Goal: Navigation & Orientation: Find specific page/section

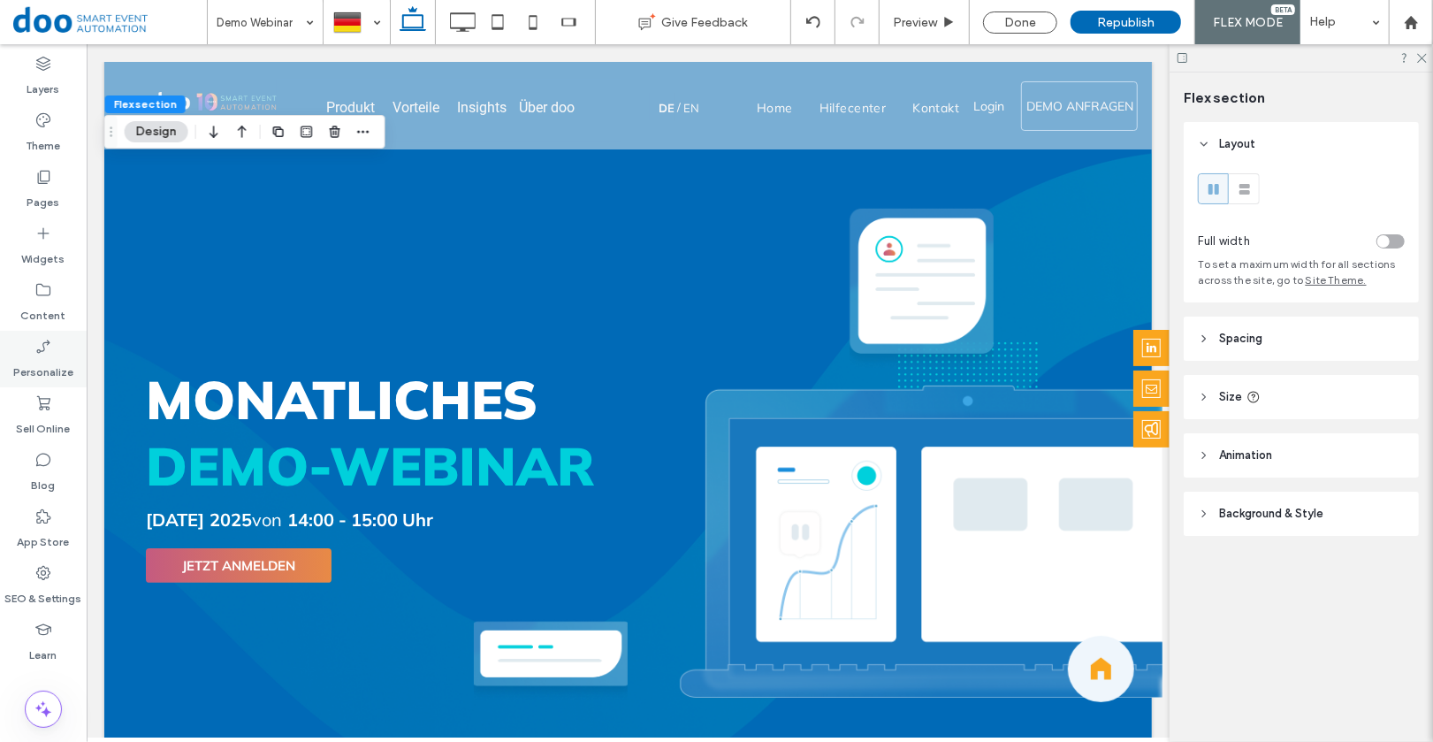
scroll to position [700, 0]
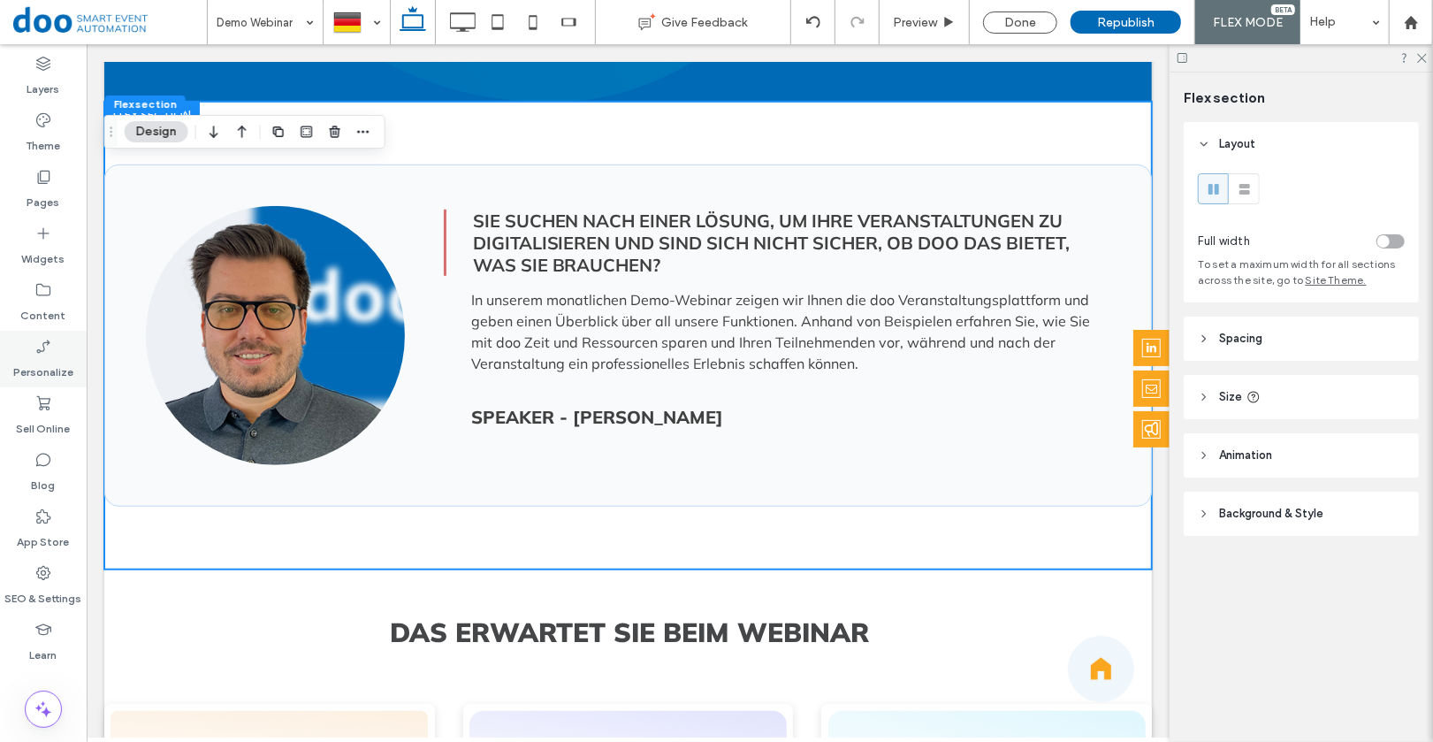
click at [62, 340] on div "Personalize" at bounding box center [43, 359] width 87 height 57
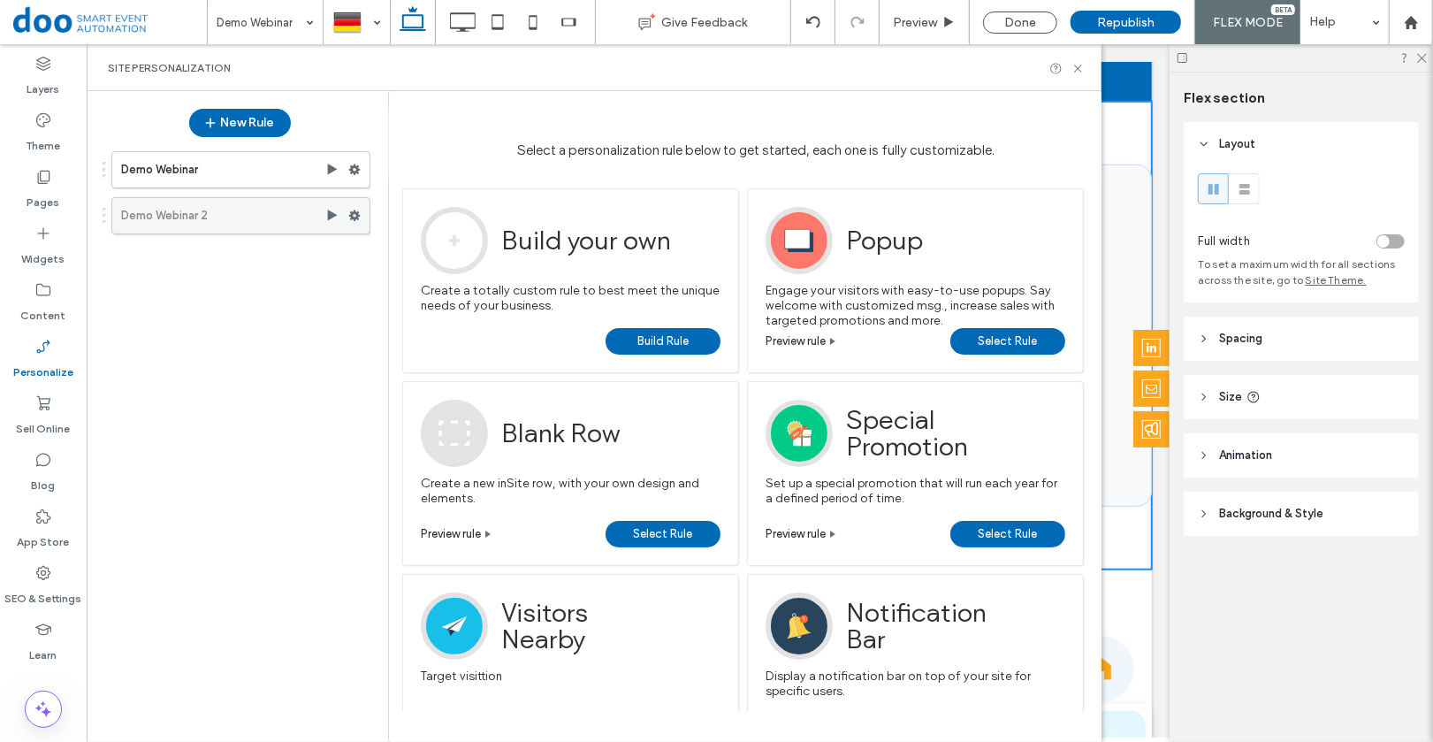
scroll to position [0, 0]
click at [148, 172] on label "Demo Webinar" at bounding box center [223, 169] width 204 height 35
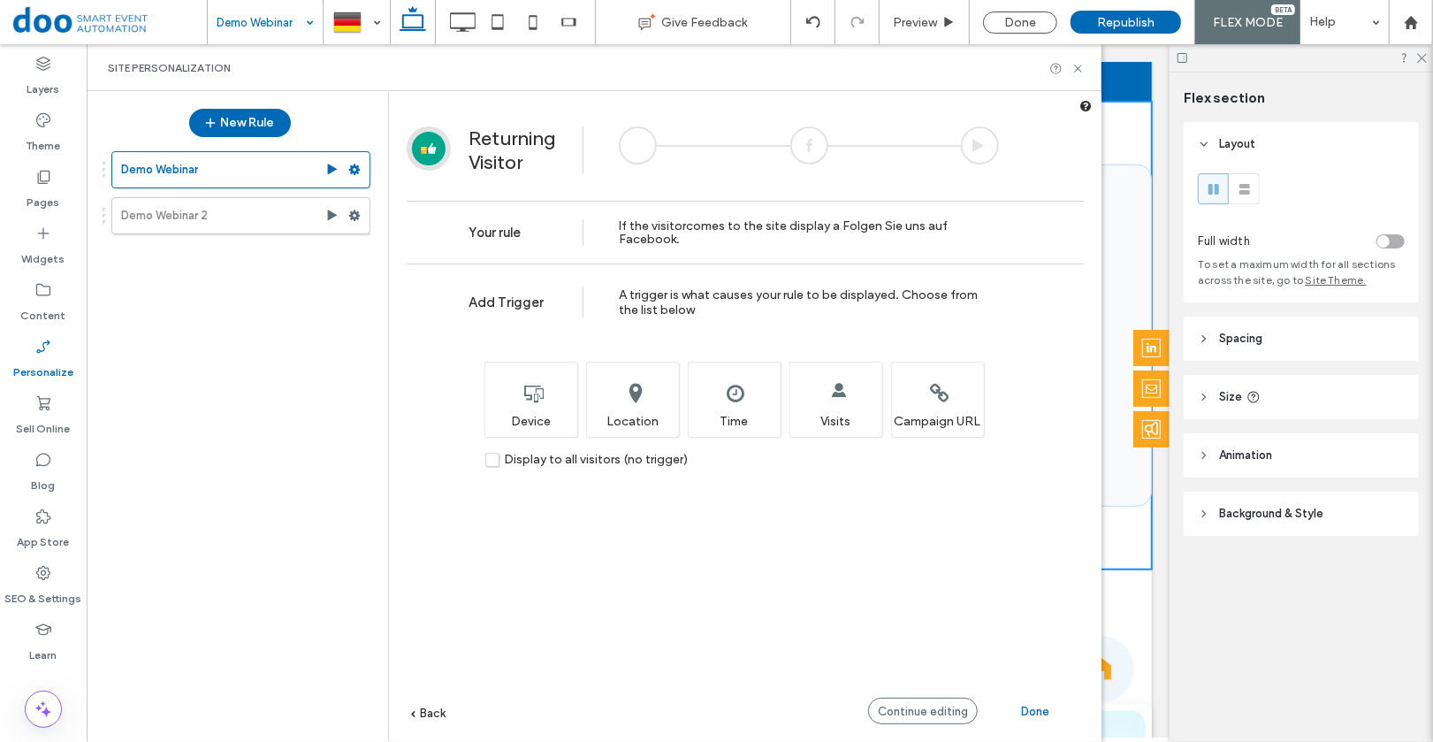
click at [256, 24] on input at bounding box center [261, 22] width 88 height 44
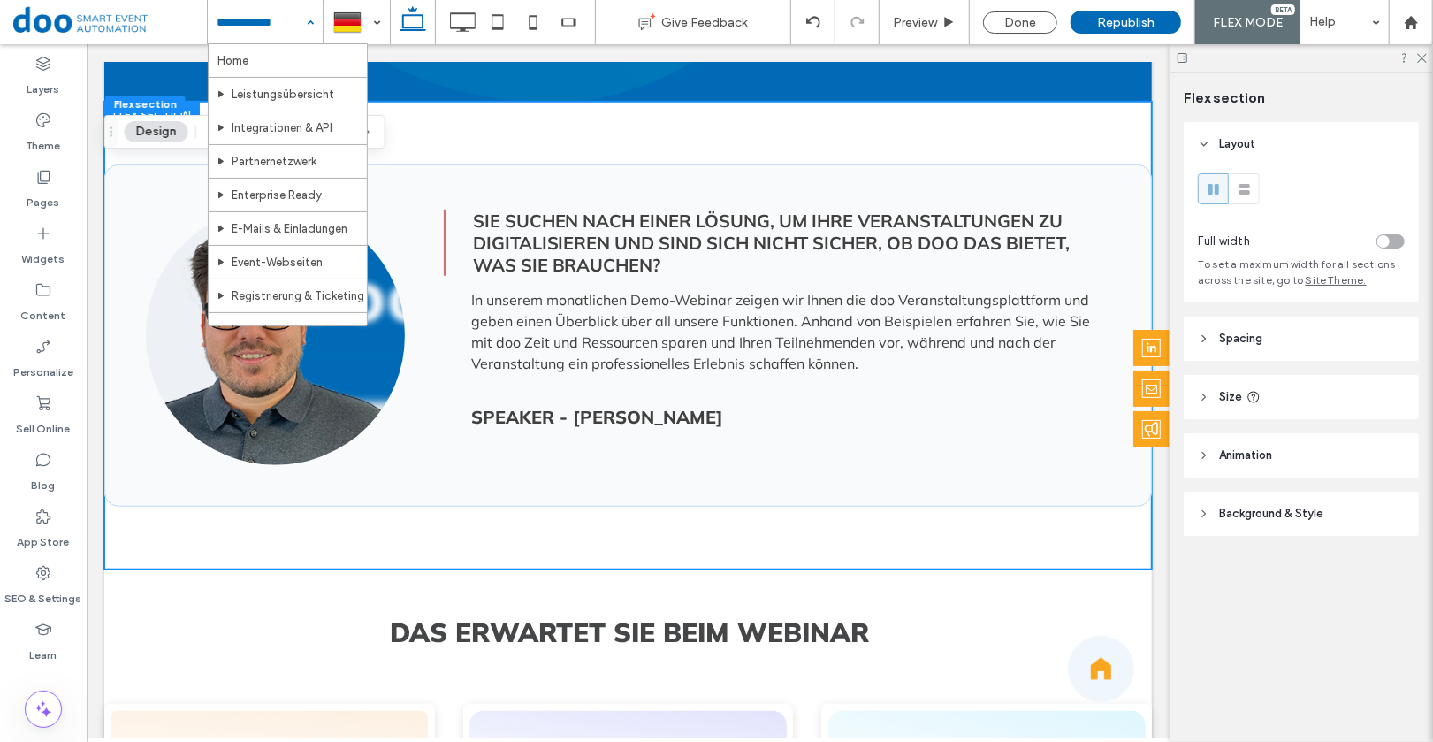
click at [284, 24] on input at bounding box center [261, 22] width 88 height 44
click at [298, 20] on div "Home Leistungsübersicht Integrationen & API Partnernetzwerk Enterprise Ready E-…" at bounding box center [265, 22] width 115 height 44
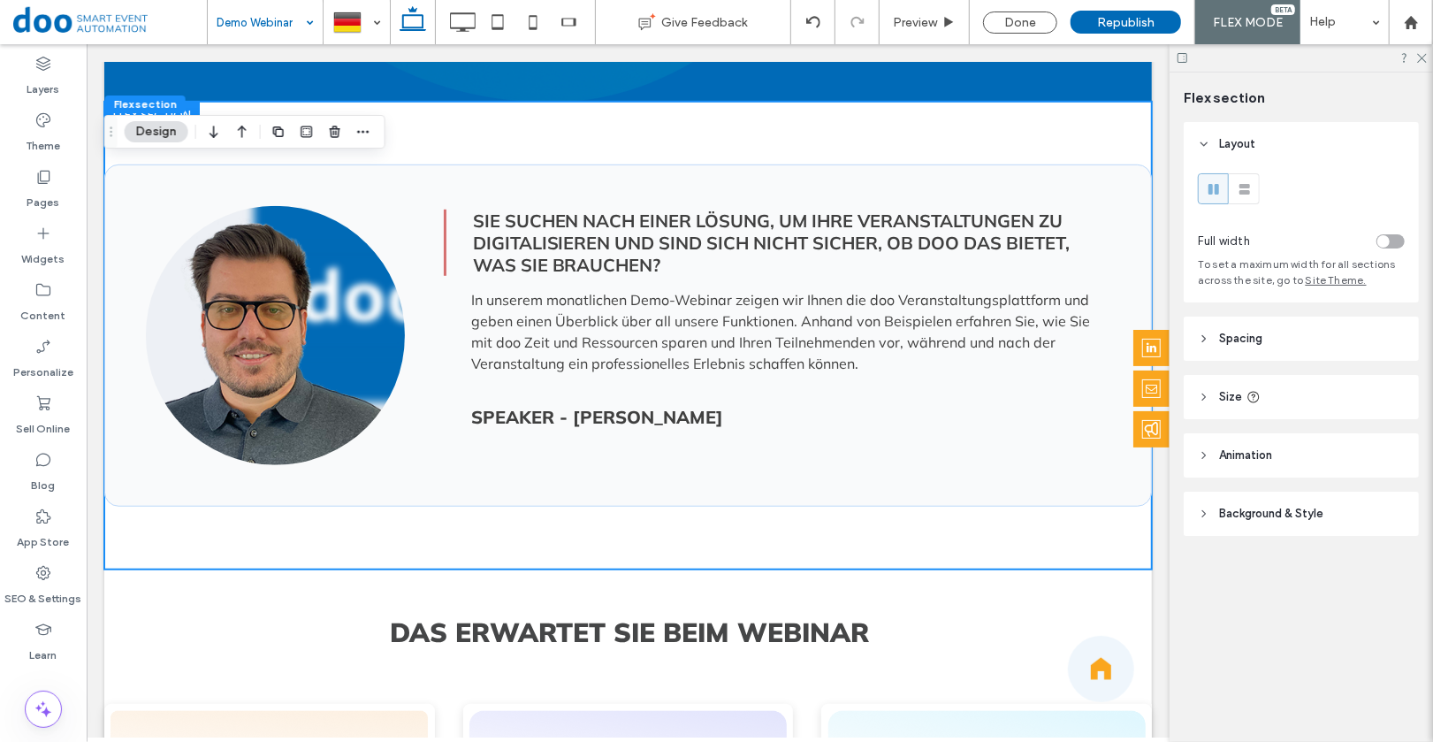
click at [298, 20] on div "Demo Webinar" at bounding box center [265, 22] width 115 height 44
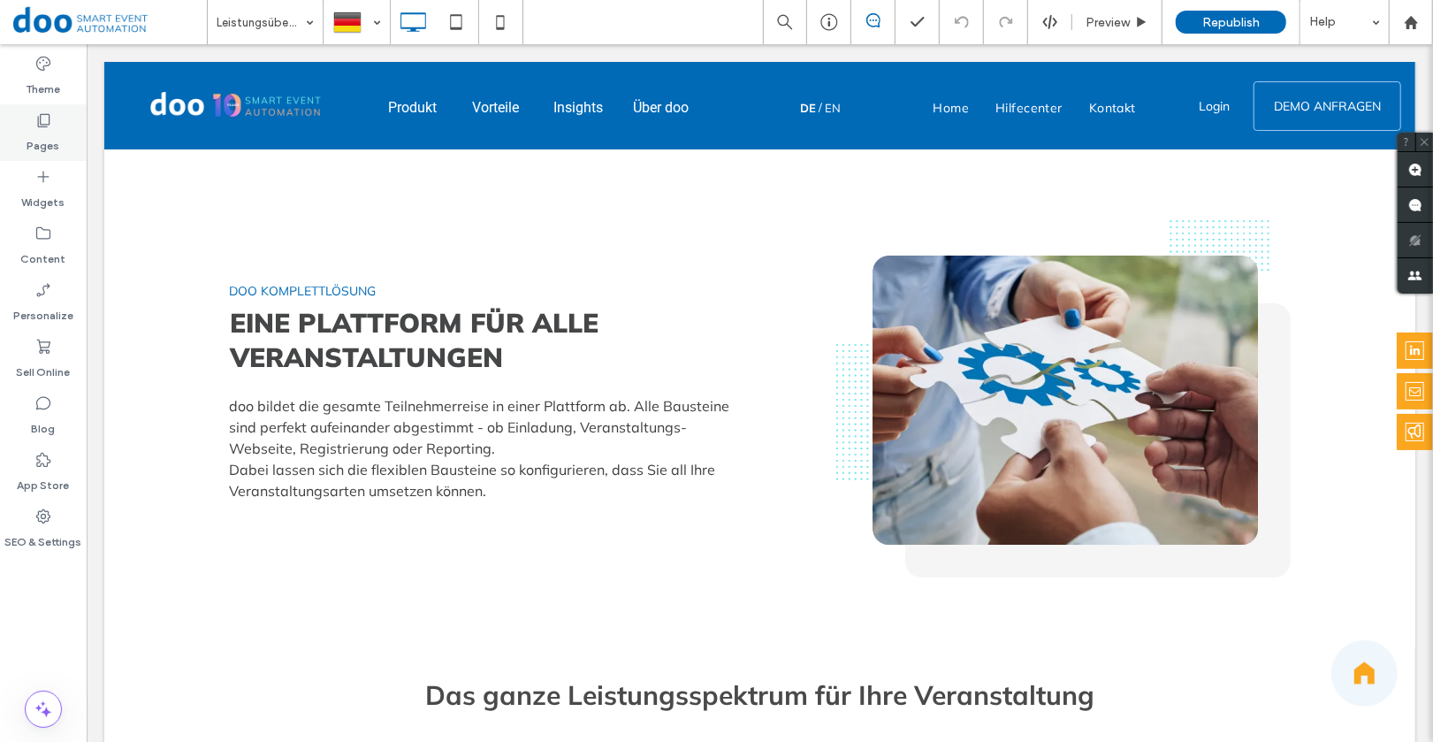
click at [37, 144] on label "Pages" at bounding box center [43, 141] width 33 height 25
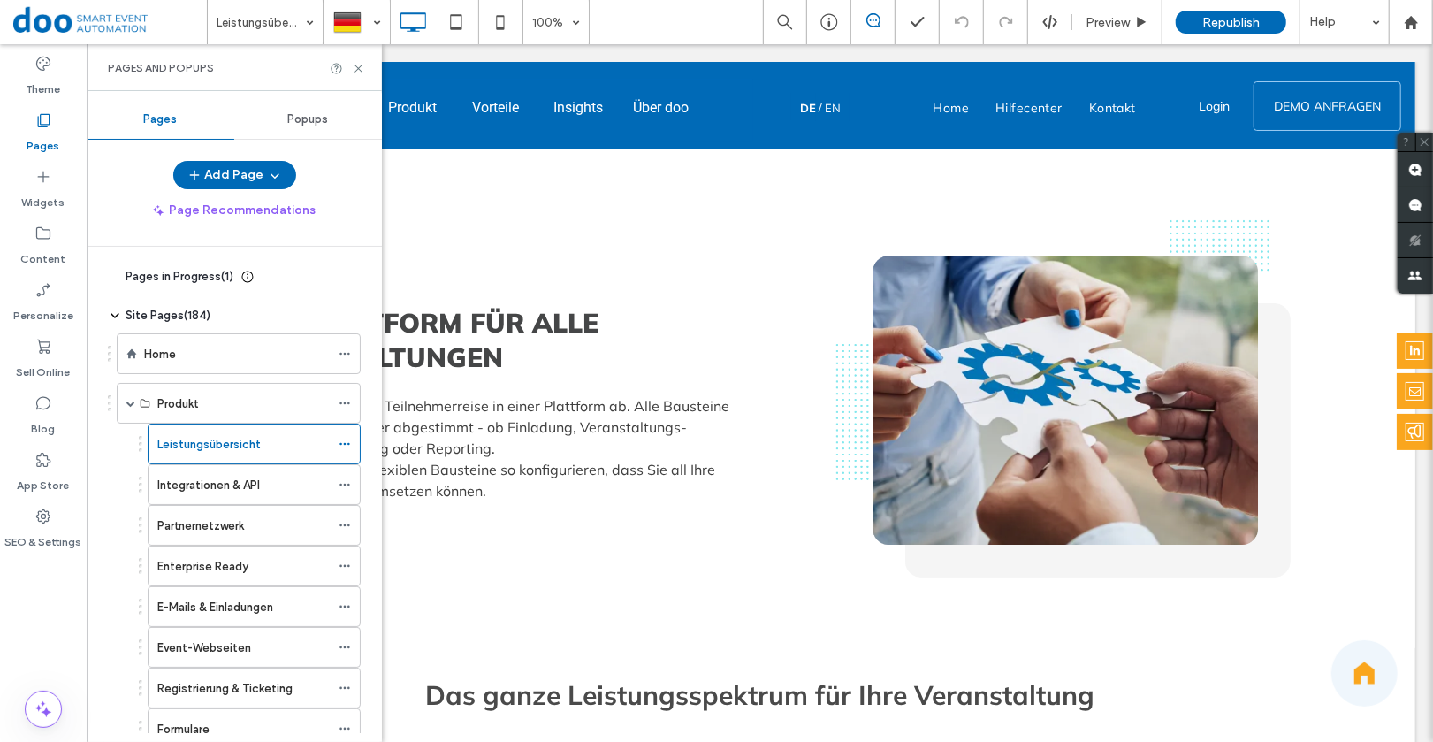
click at [305, 118] on span "Popups" at bounding box center [308, 119] width 41 height 14
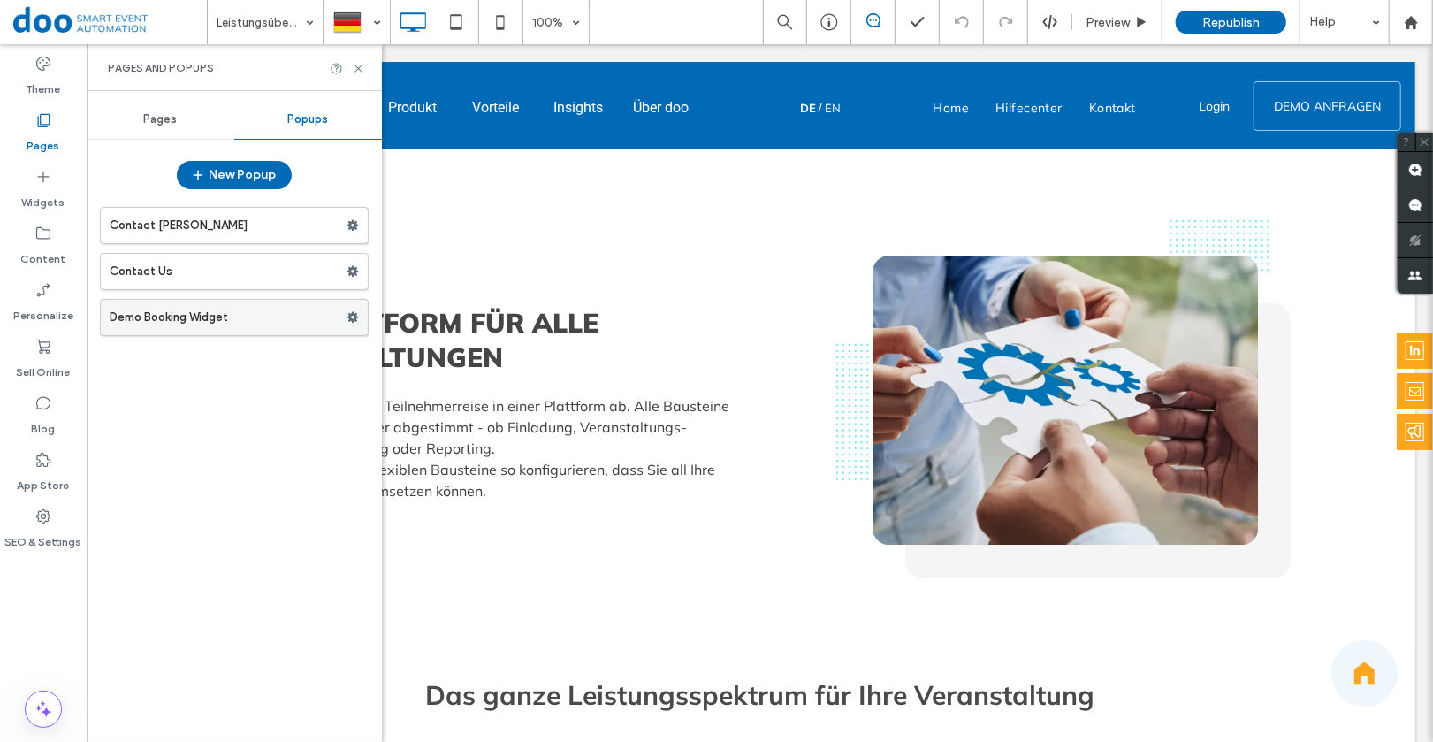
click at [175, 322] on label "Demo Booking Widget" at bounding box center [228, 317] width 237 height 35
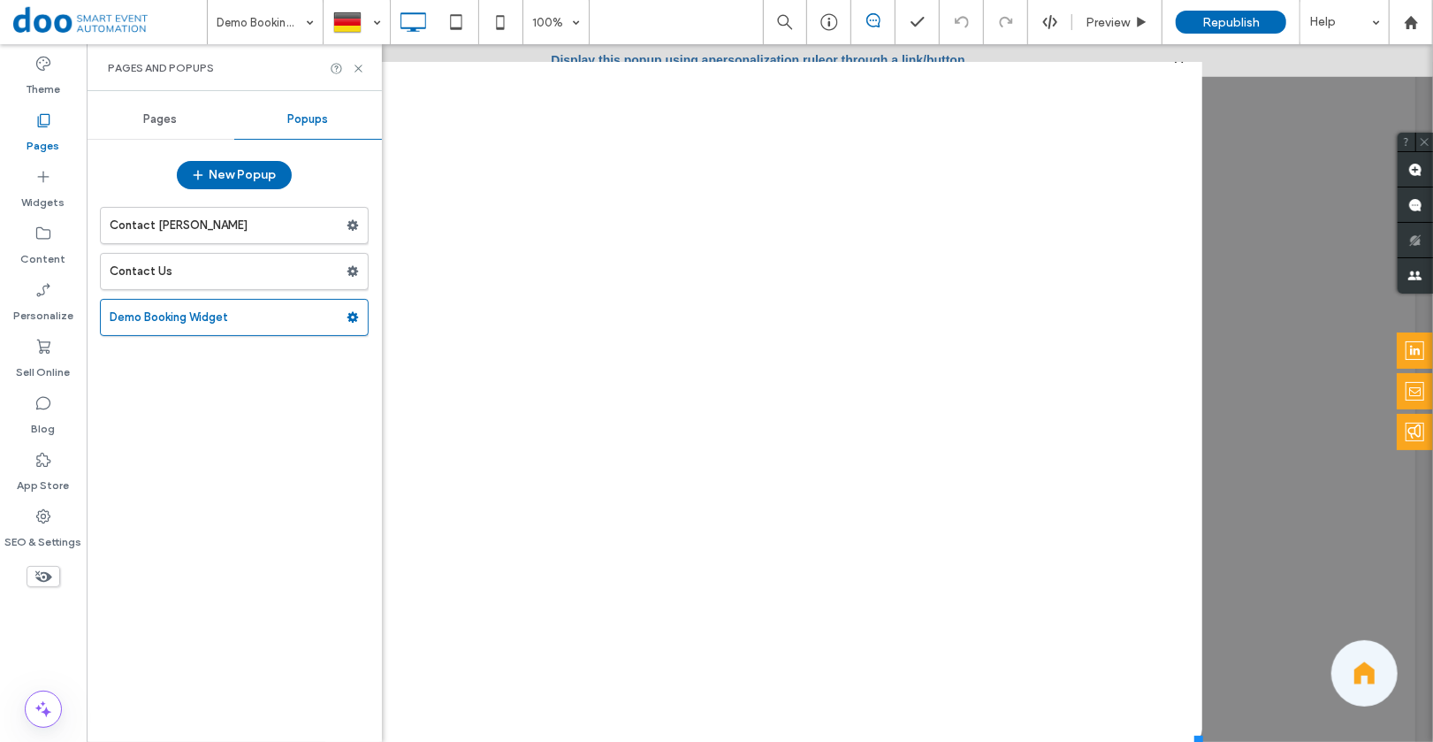
click at [126, 134] on div "Pages" at bounding box center [161, 119] width 148 height 39
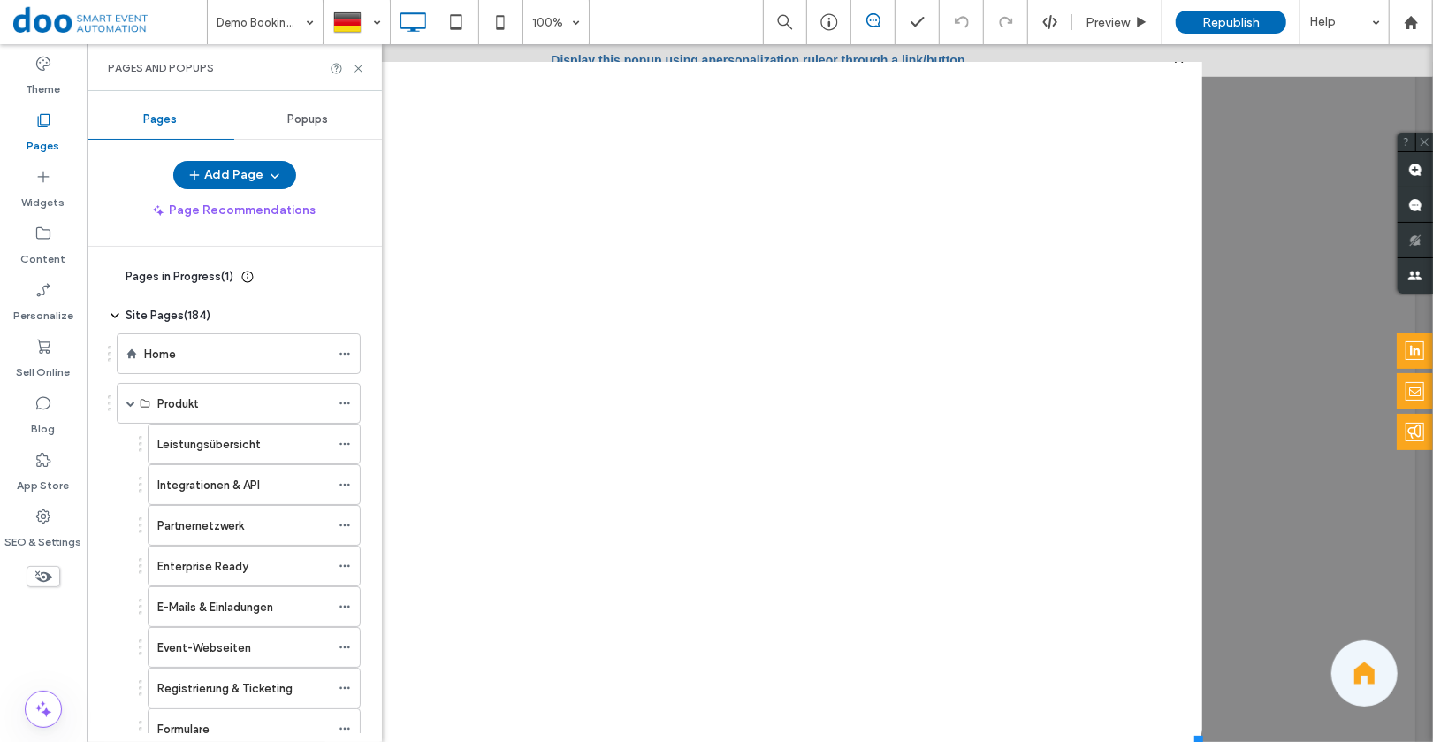
click at [143, 123] on div "Pages" at bounding box center [161, 119] width 148 height 39
click at [358, 65] on icon at bounding box center [358, 68] width 13 height 13
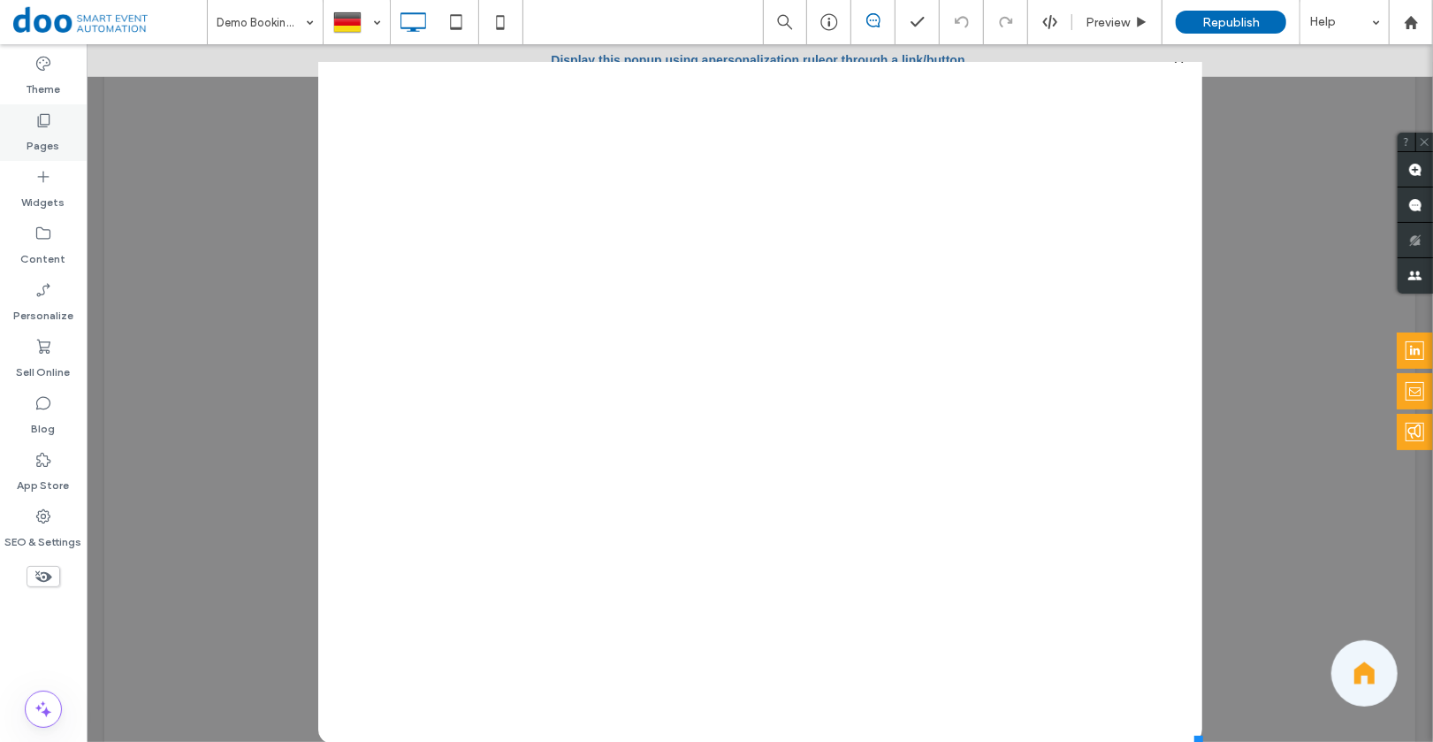
click at [58, 137] on label "Pages" at bounding box center [43, 141] width 33 height 25
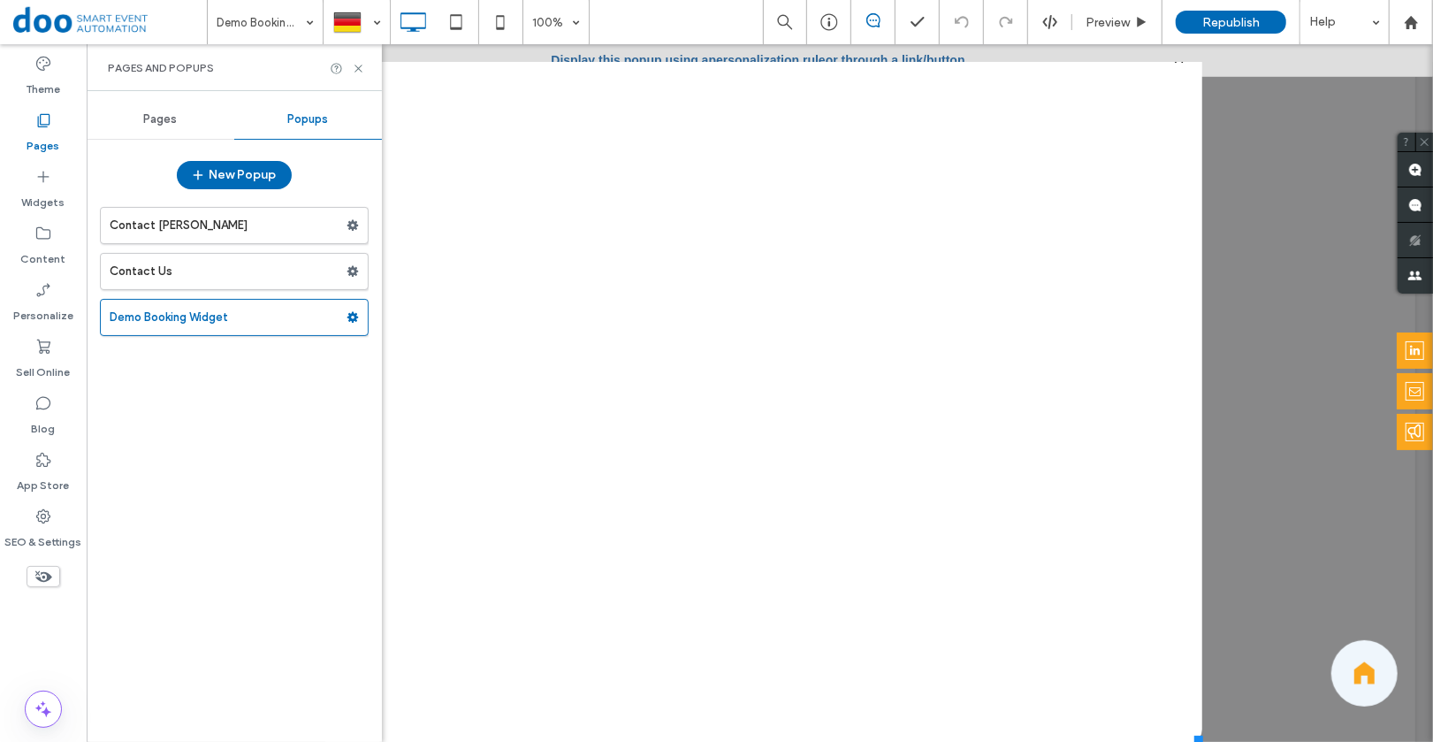
click at [49, 141] on label "Pages" at bounding box center [43, 141] width 33 height 25
click at [149, 106] on div "Pages" at bounding box center [161, 119] width 148 height 39
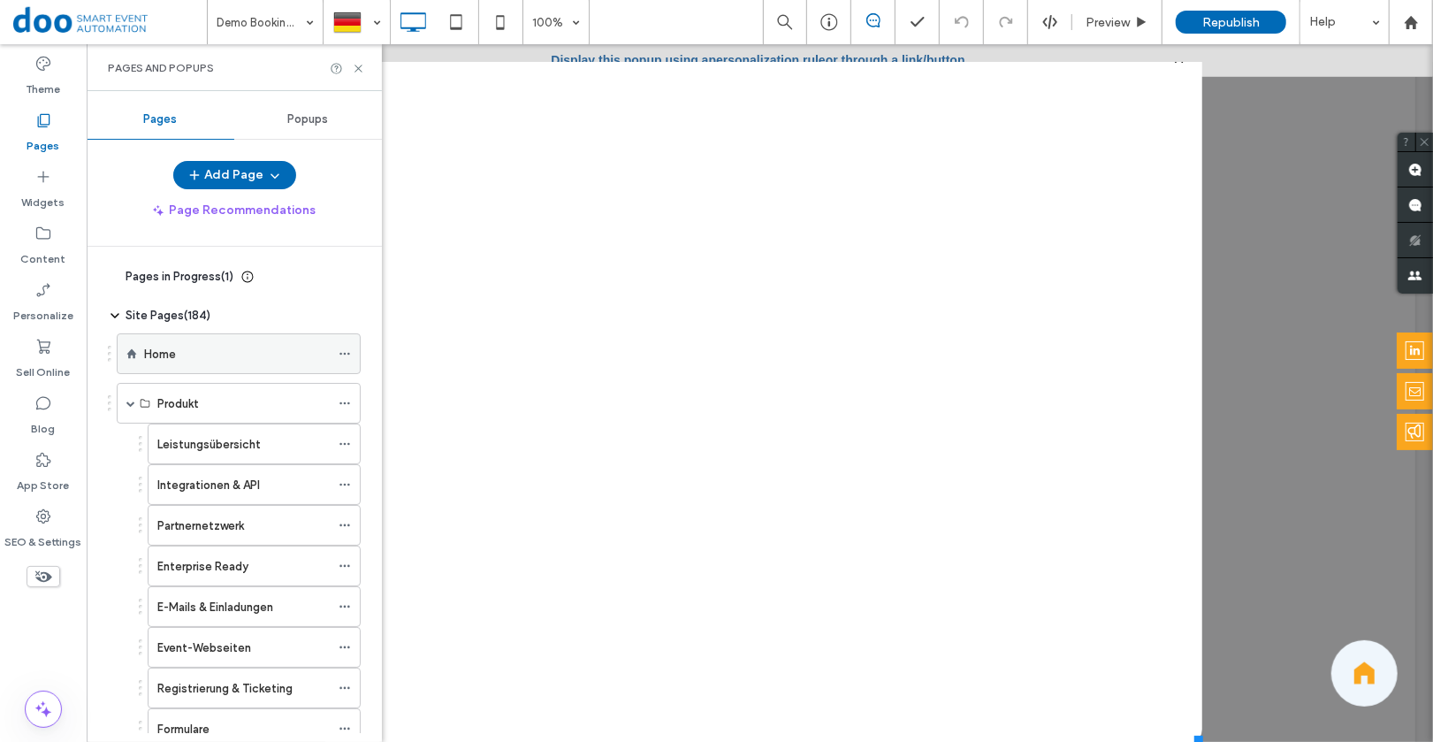
click at [155, 351] on label "Home" at bounding box center [160, 354] width 32 height 31
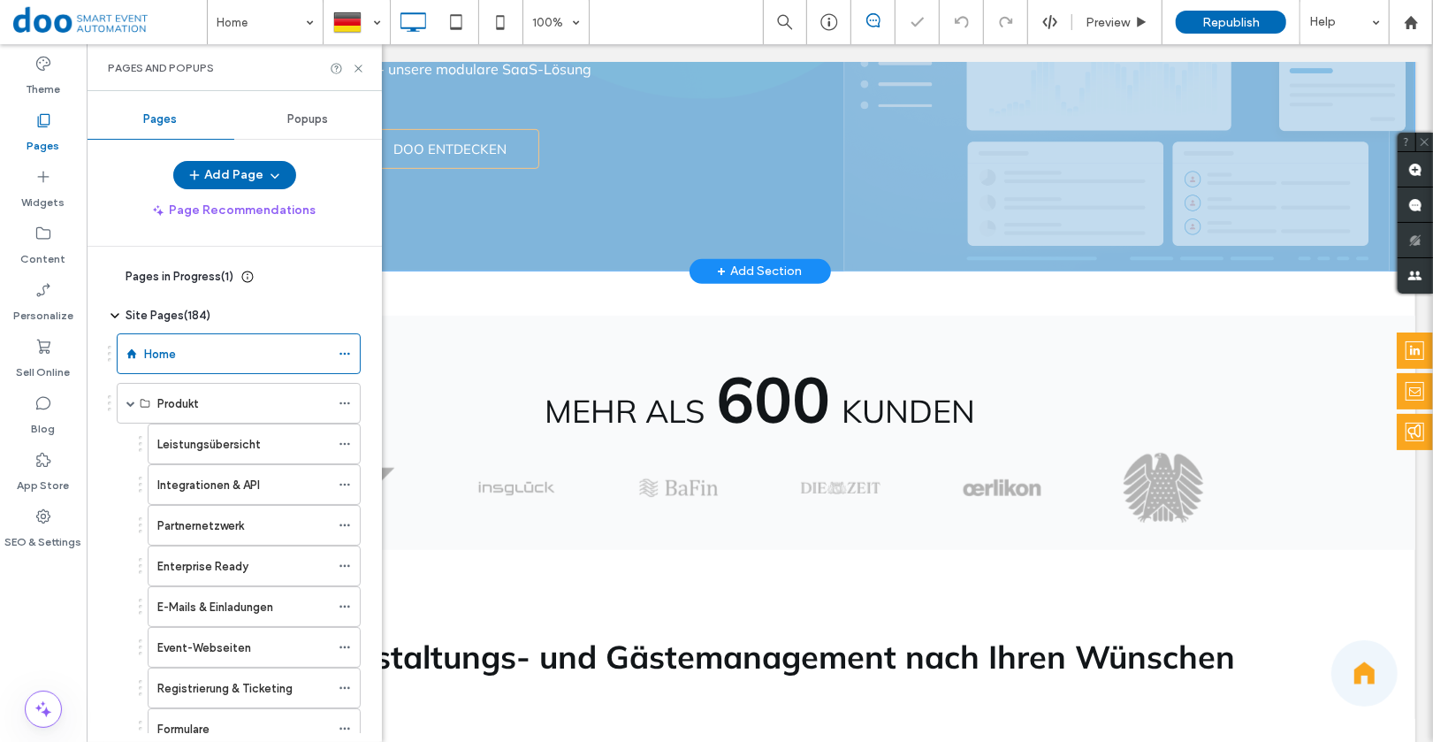
scroll to position [606, 0]
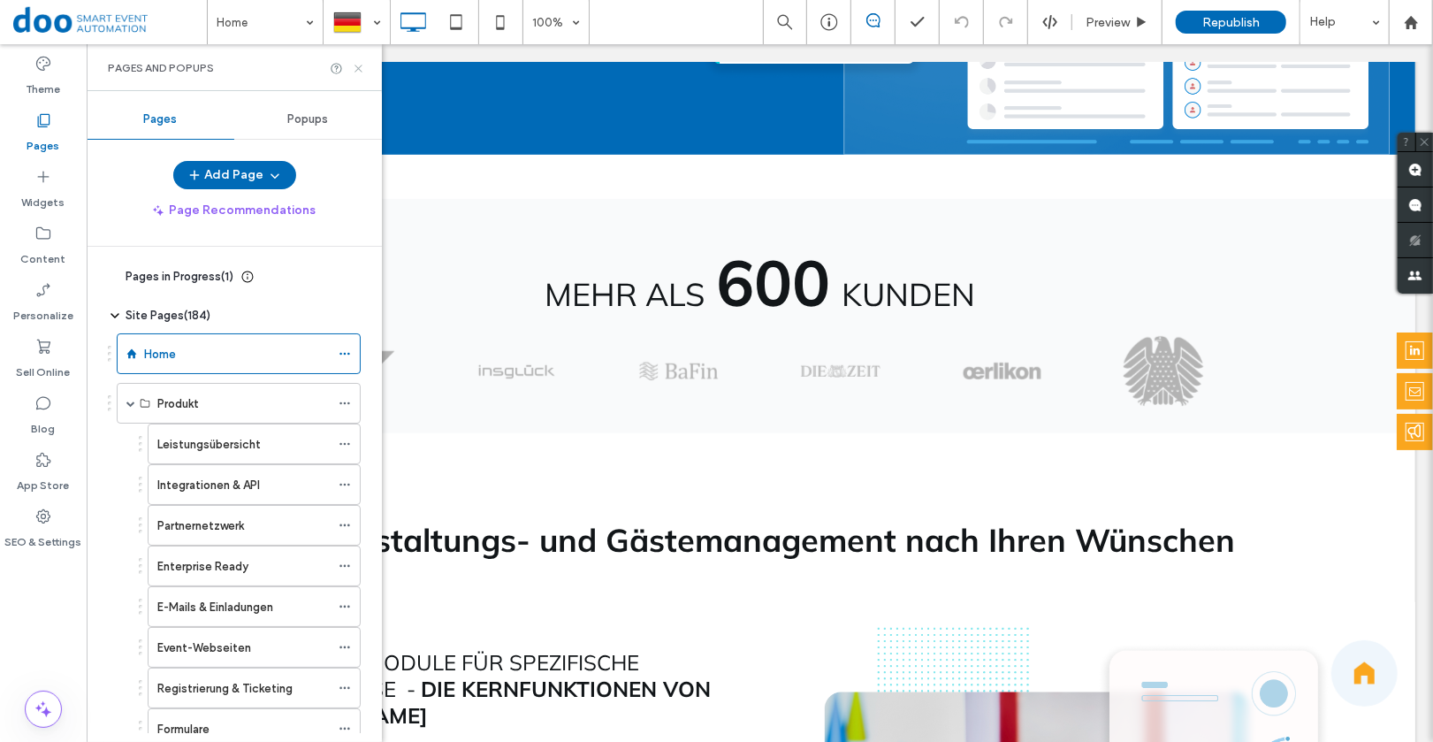
click at [362, 71] on use at bounding box center [358, 68] width 7 height 7
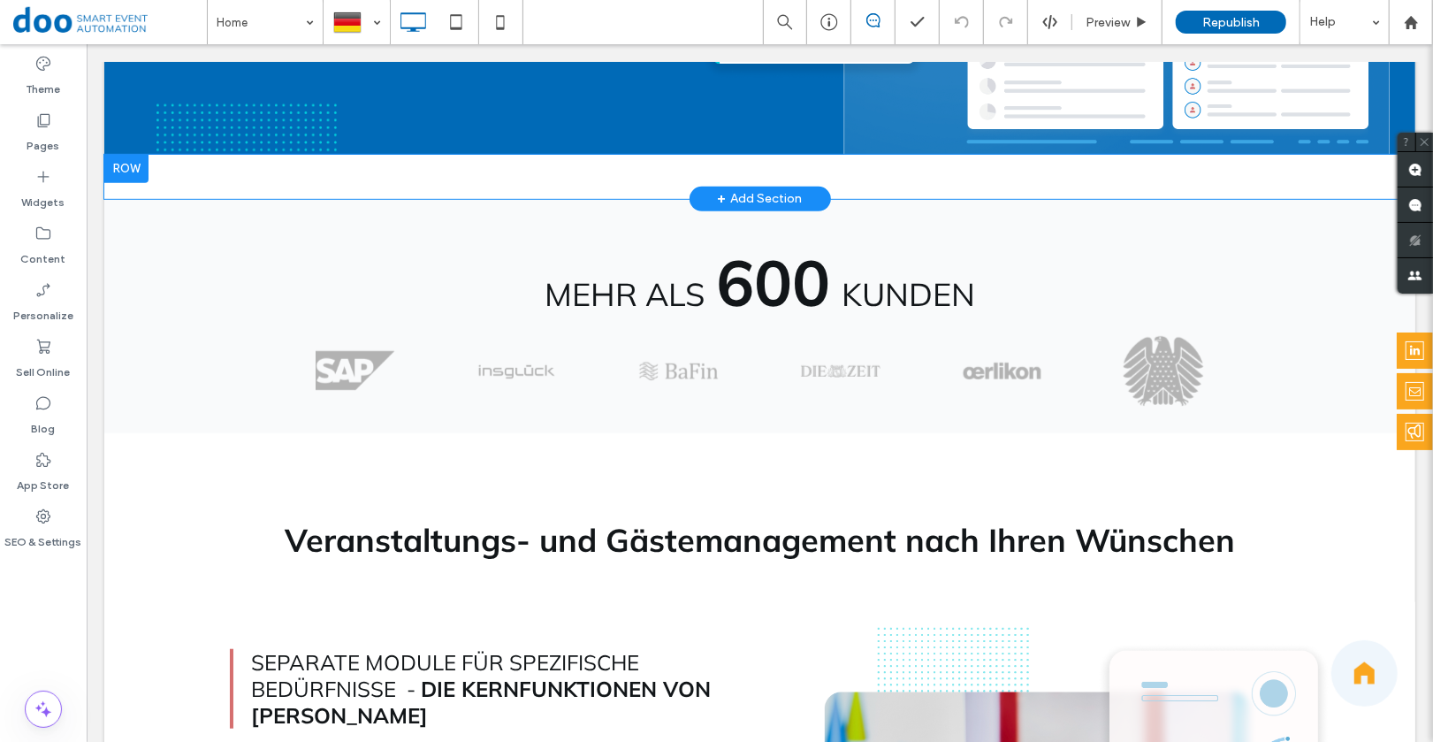
click at [177, 169] on div "Click To Paste Click To Paste Row + Add Section" at bounding box center [758, 176] width 1311 height 44
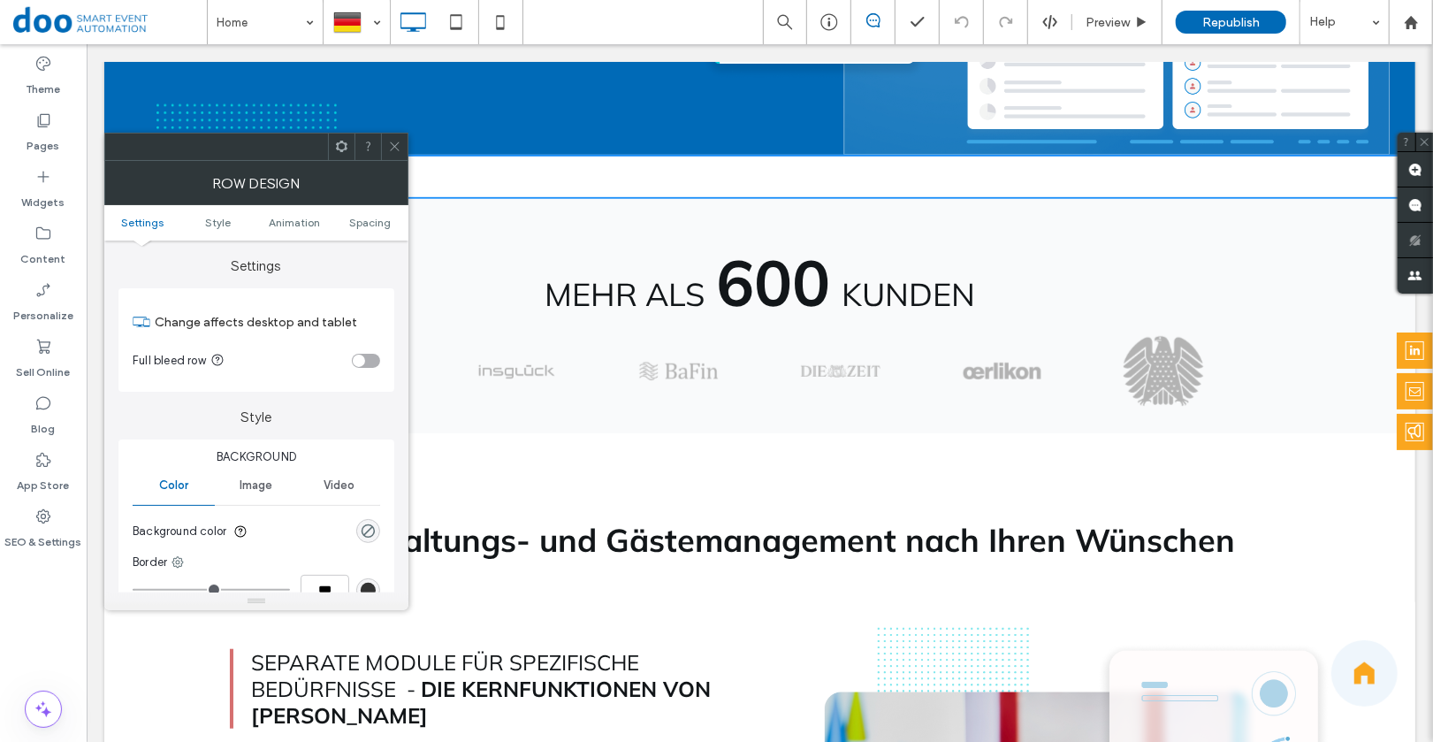
scroll to position [28, 0]
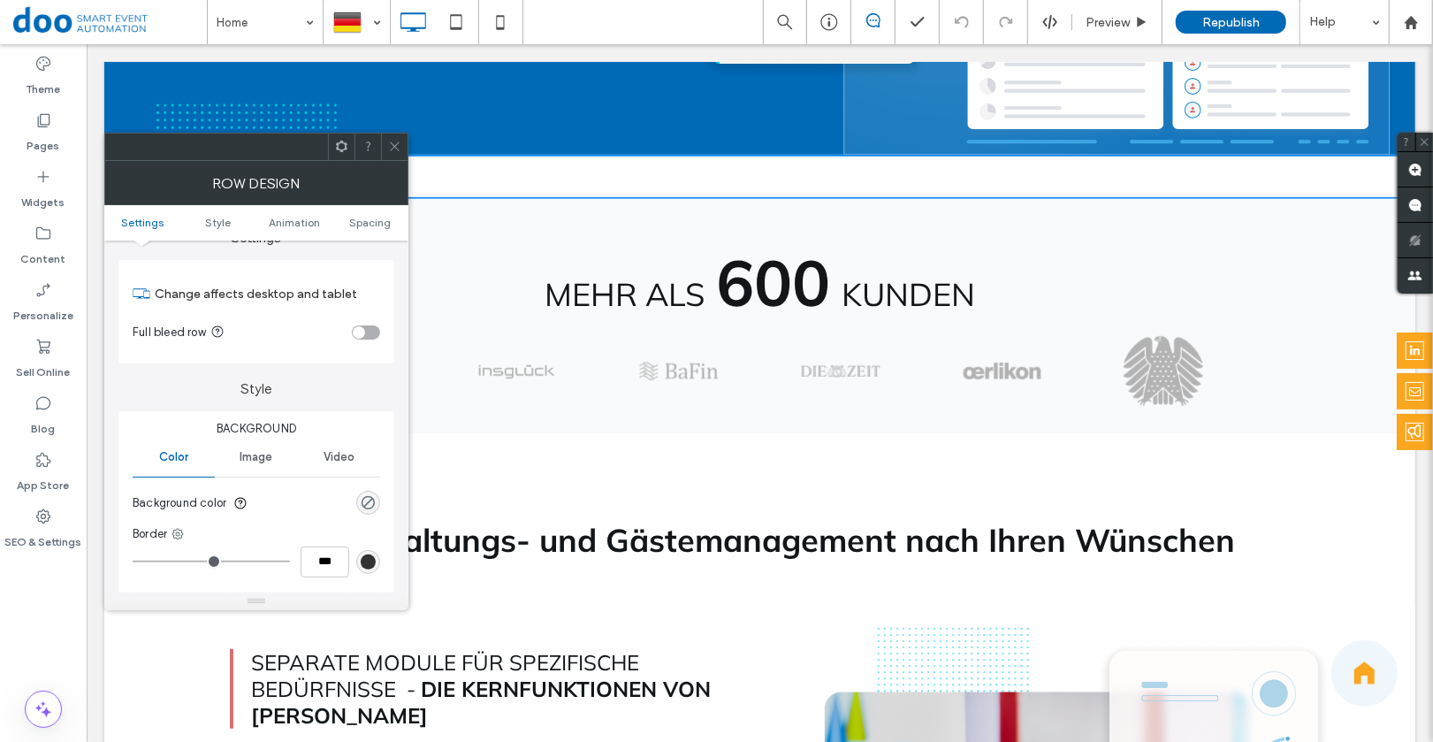
click at [398, 144] on icon at bounding box center [394, 146] width 13 height 13
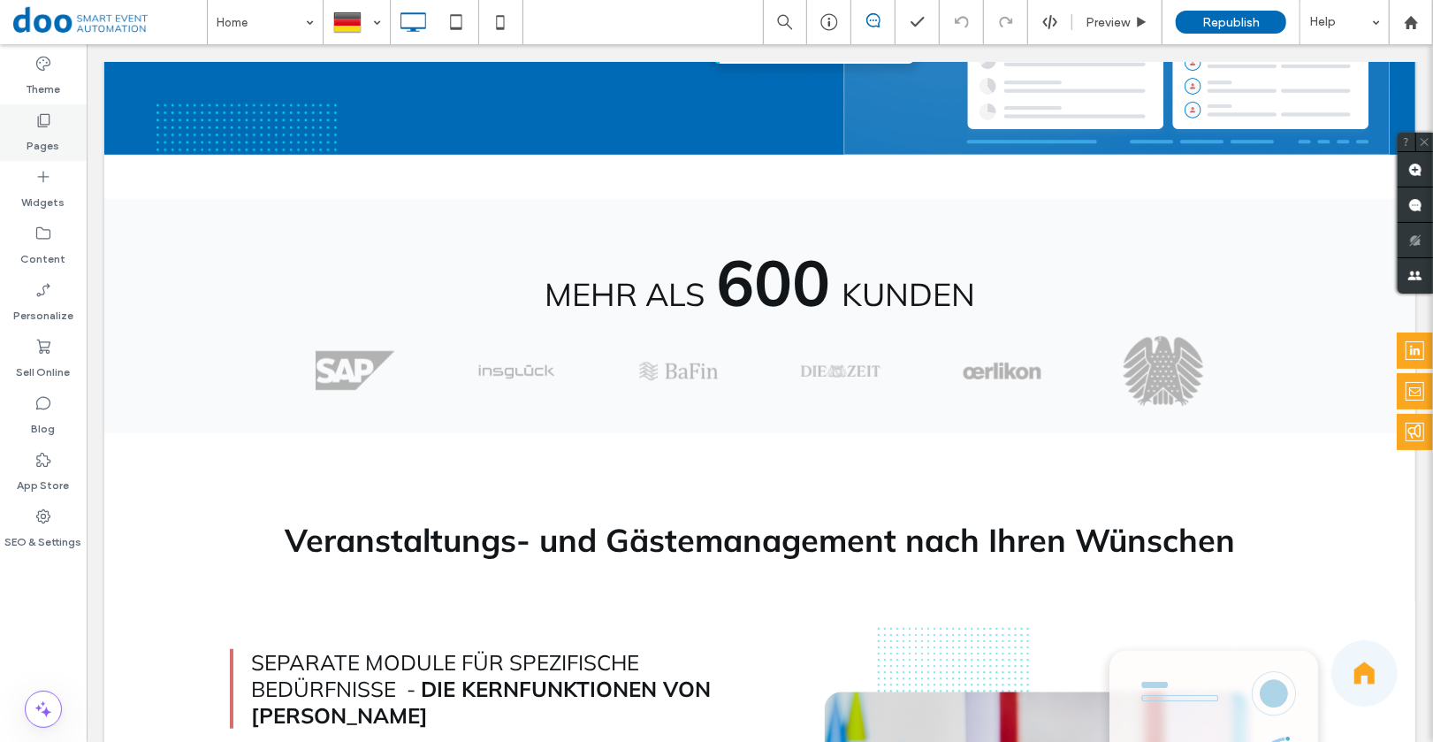
click at [57, 125] on div "Pages" at bounding box center [43, 132] width 87 height 57
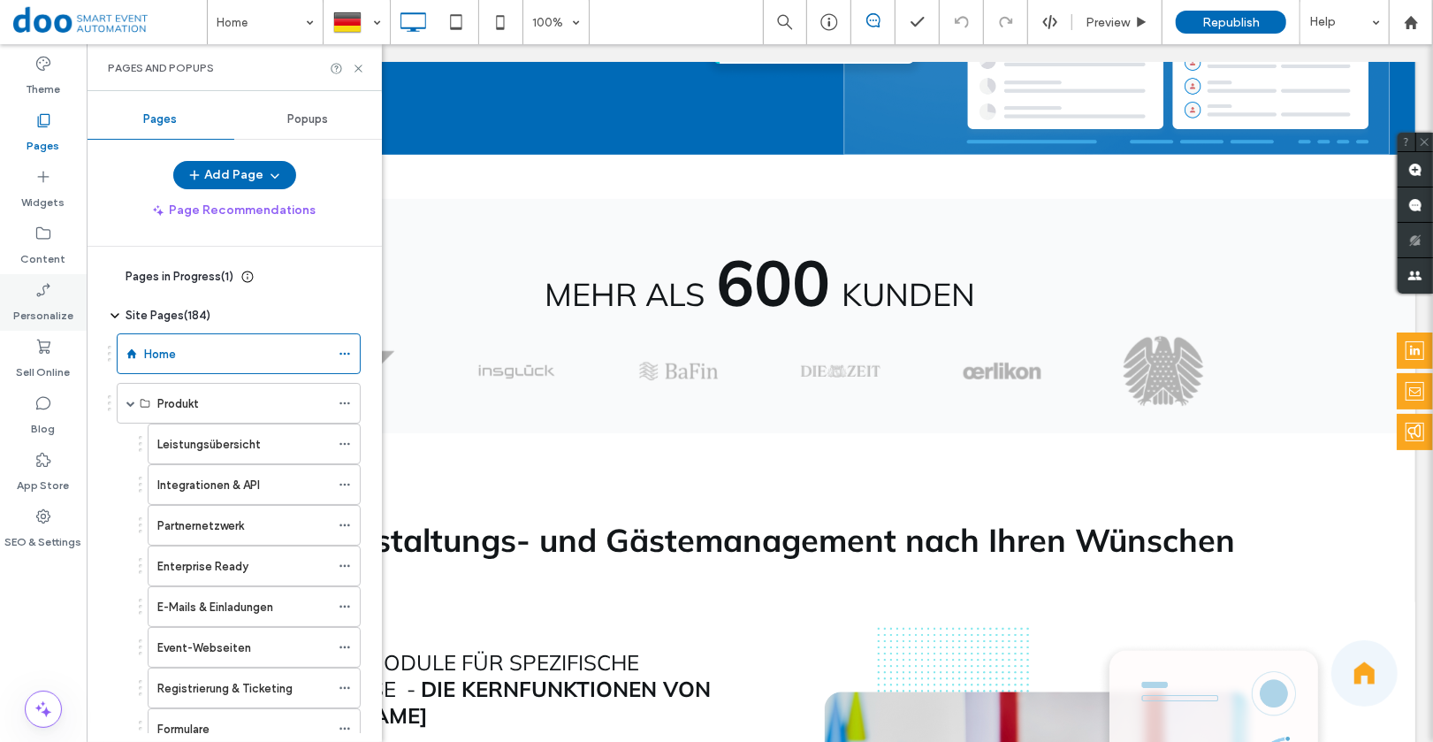
click at [23, 305] on label "Personalize" at bounding box center [43, 311] width 60 height 25
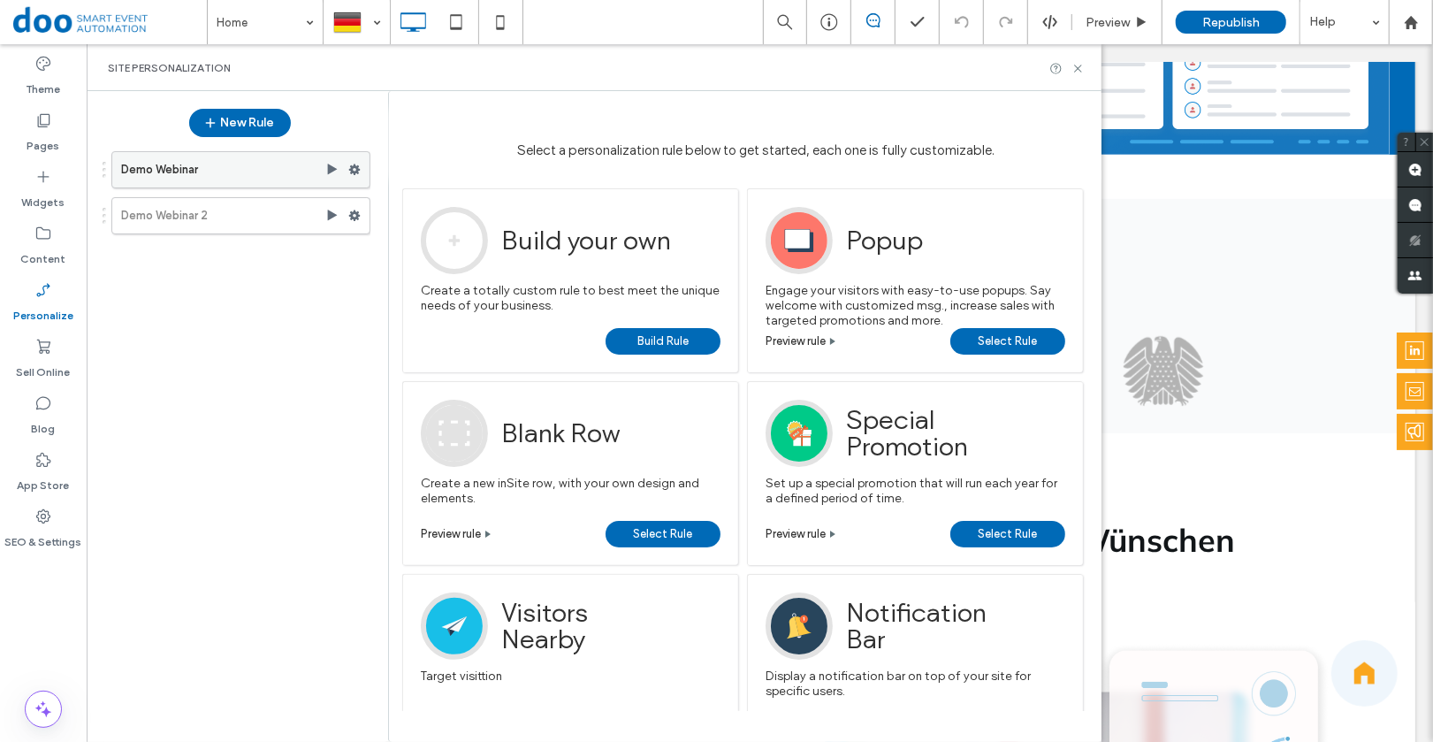
click at [355, 173] on use at bounding box center [354, 169] width 11 height 11
click at [355, 172] on use at bounding box center [354, 169] width 11 height 11
click at [332, 168] on use at bounding box center [333, 169] width 10 height 11
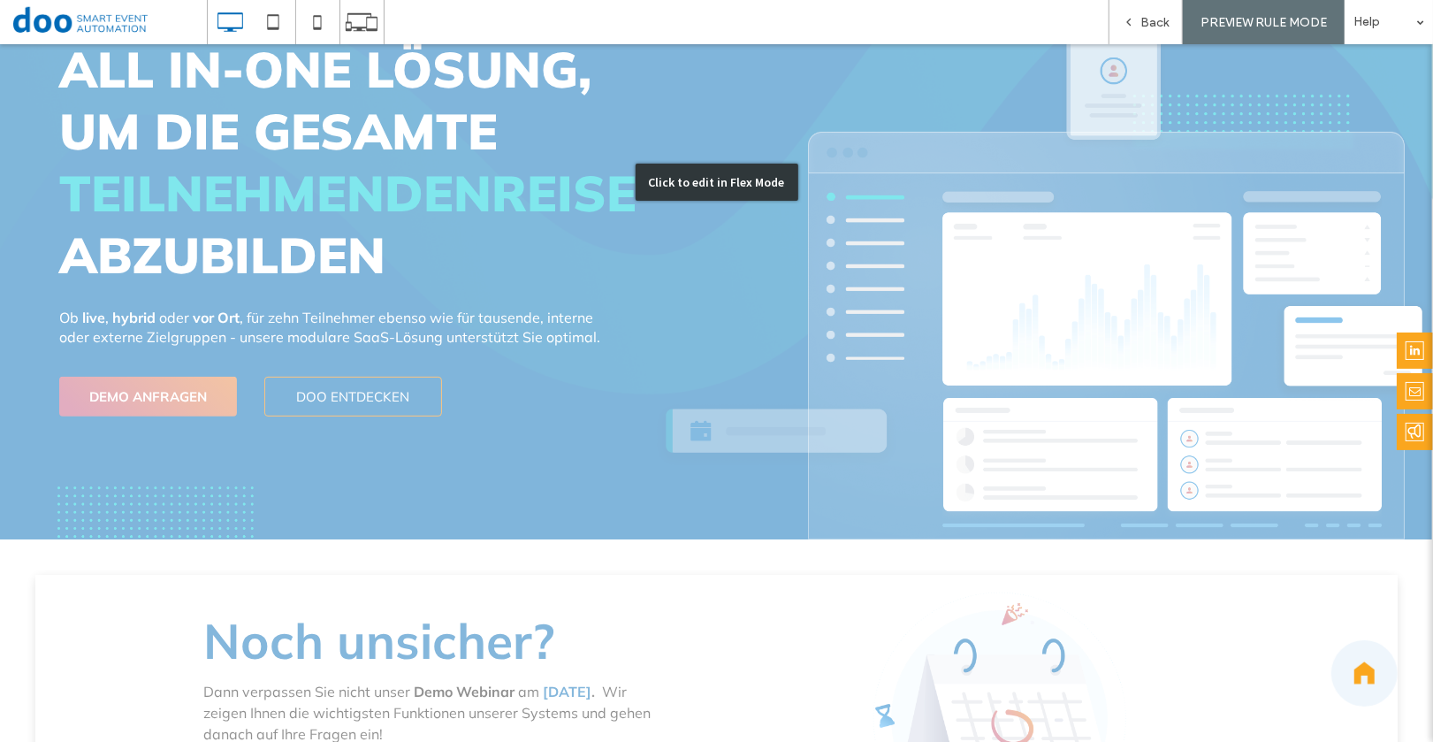
scroll to position [476, 0]
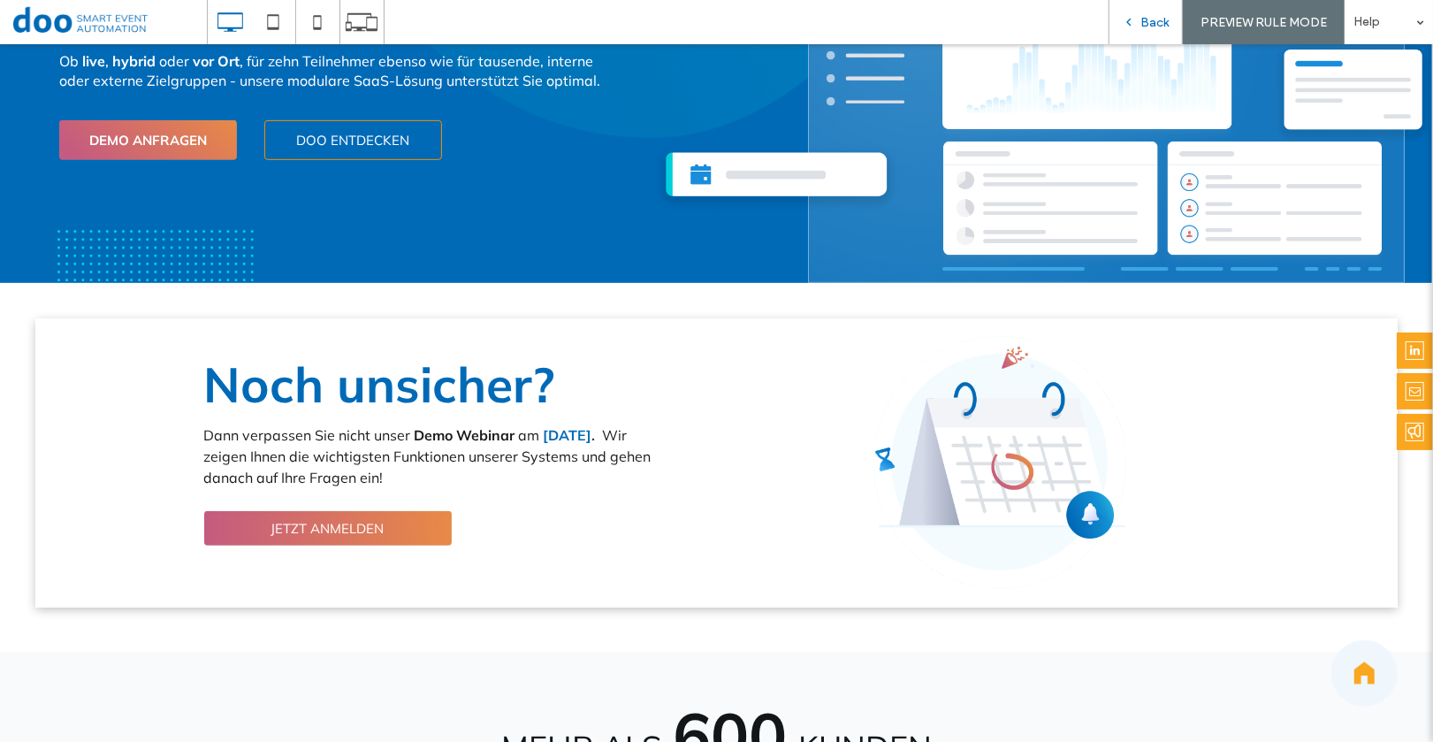
click at [1152, 20] on span "Back" at bounding box center [1155, 22] width 28 height 15
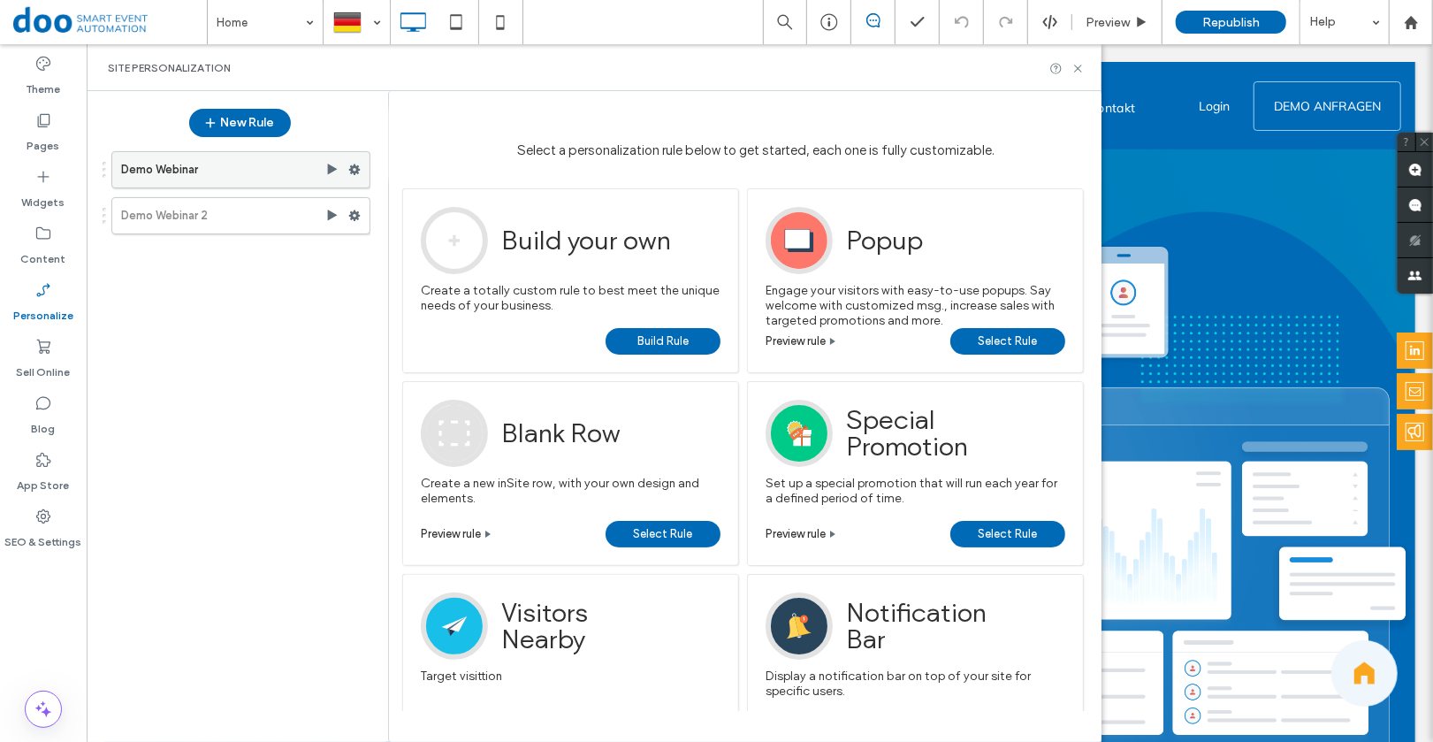
click at [201, 173] on label "Demo Webinar" at bounding box center [223, 169] width 204 height 35
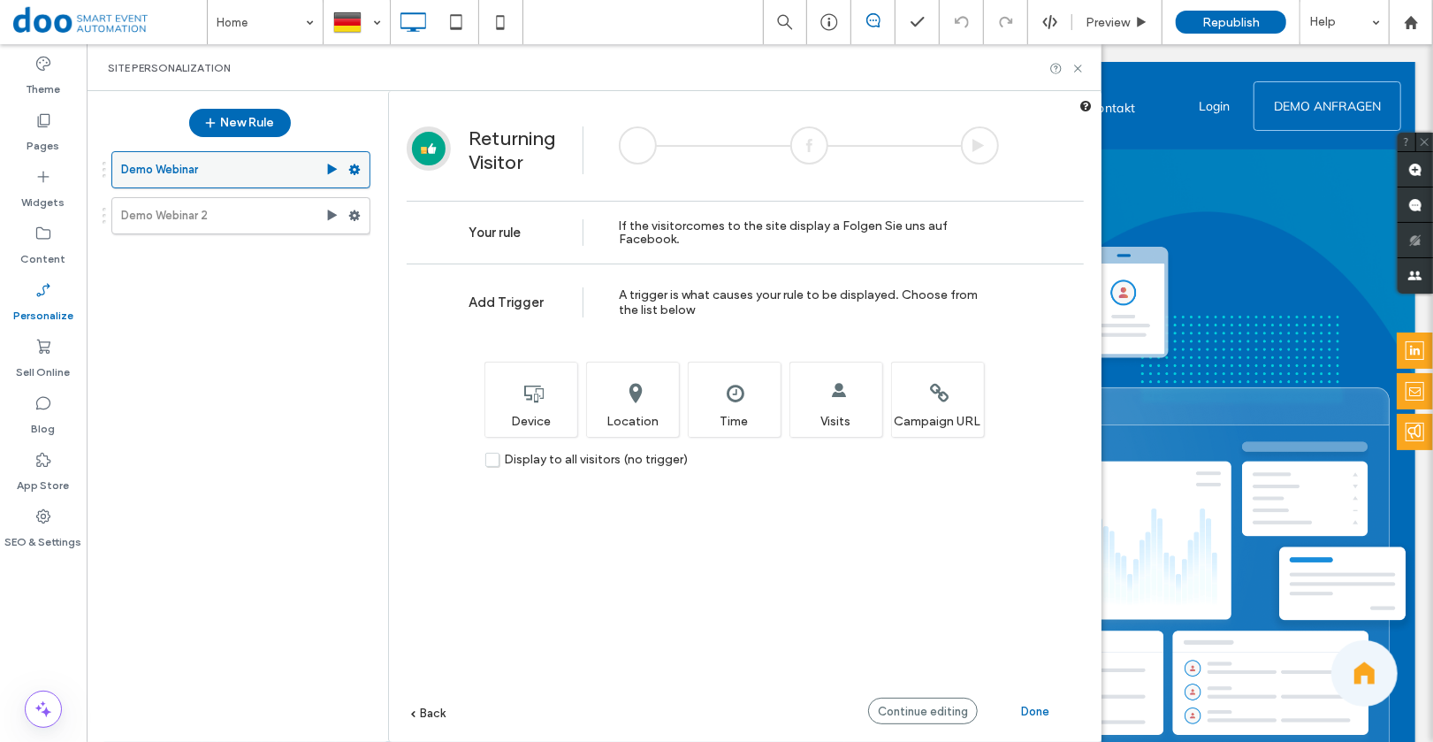
click at [356, 173] on icon at bounding box center [354, 170] width 12 height 12
click at [261, 336] on div "Demo Webinar Demo Webinar 2" at bounding box center [231, 434] width 279 height 585
click at [353, 167] on use at bounding box center [354, 169] width 11 height 11
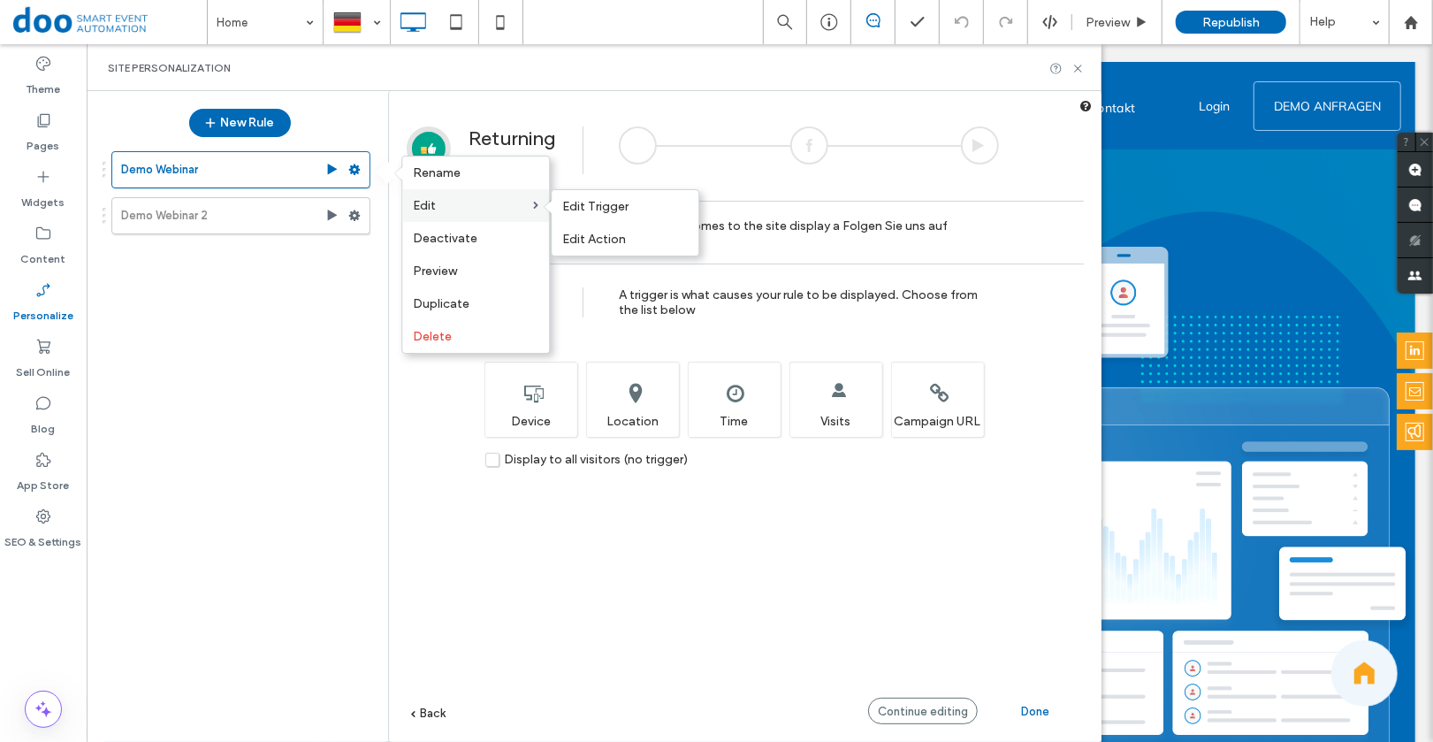
click at [431, 205] on span "Edit" at bounding box center [424, 205] width 23 height 15
click at [597, 212] on span "Edit Trigger" at bounding box center [595, 206] width 66 height 15
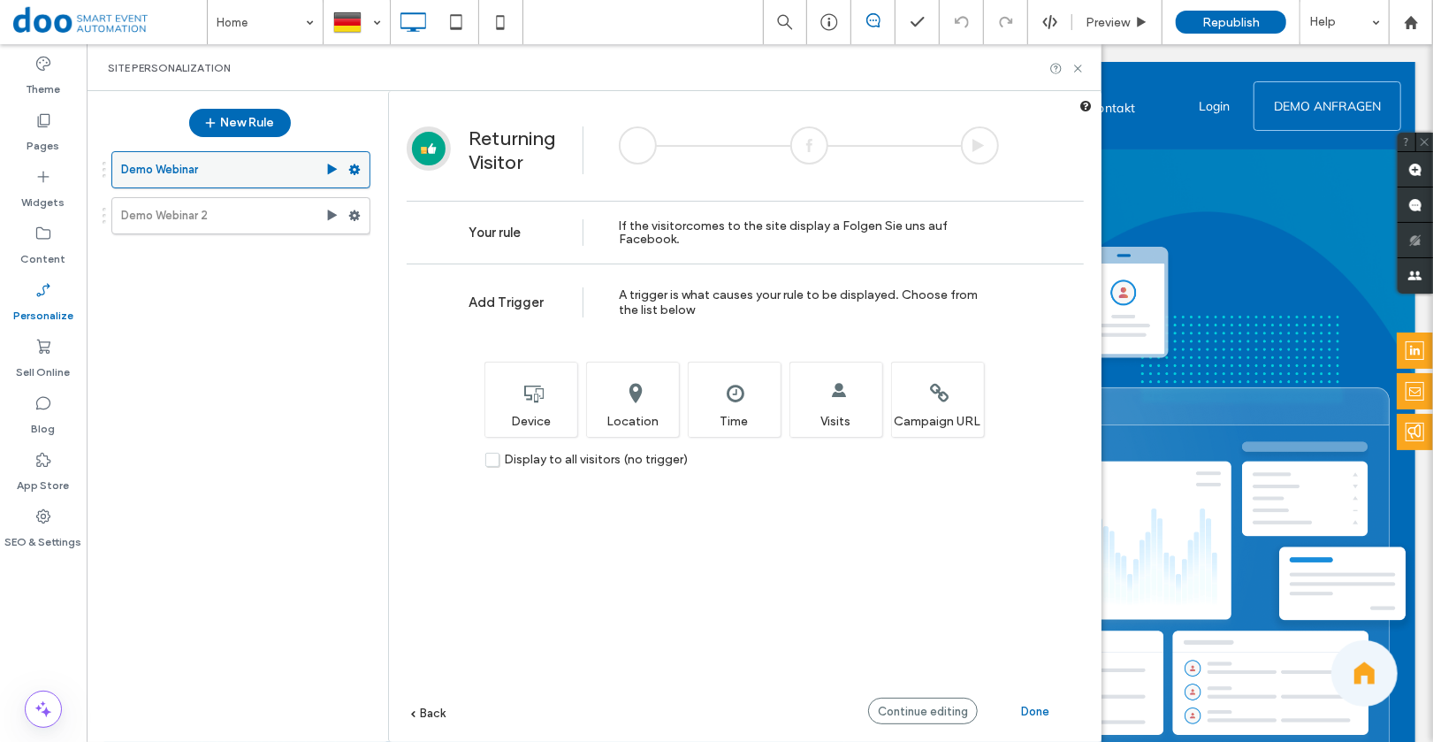
click at [352, 171] on use at bounding box center [354, 169] width 11 height 11
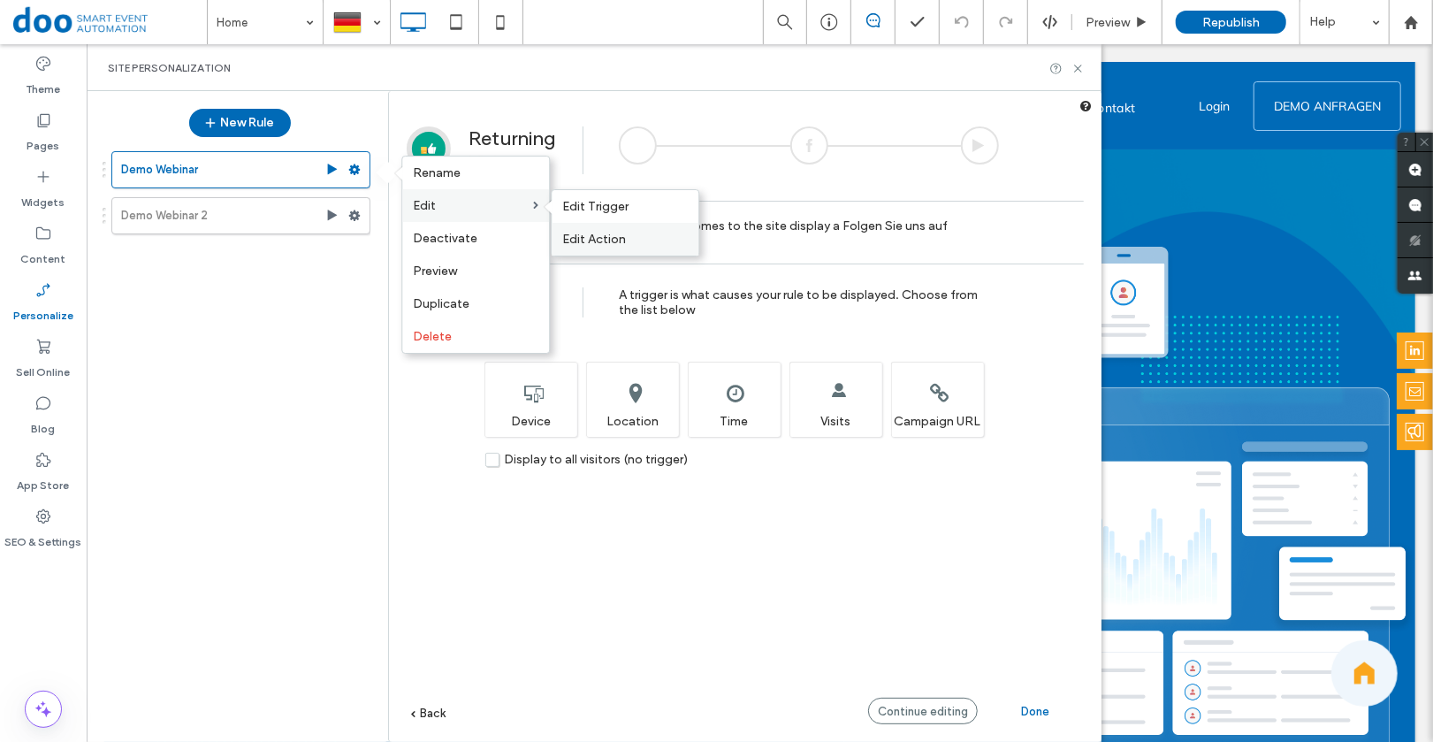
click at [614, 236] on span "Edit Action" at bounding box center [594, 239] width 64 height 15
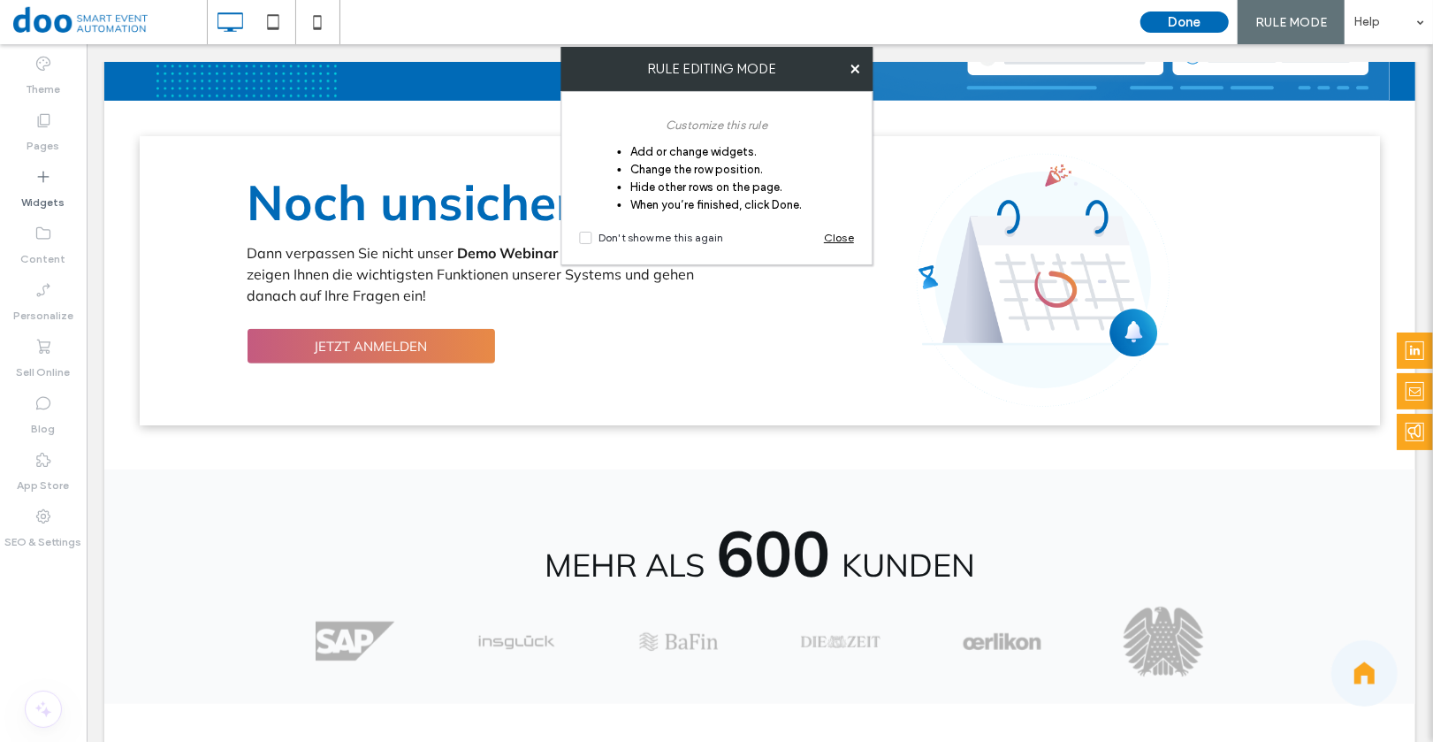
scroll to position [660, 0]
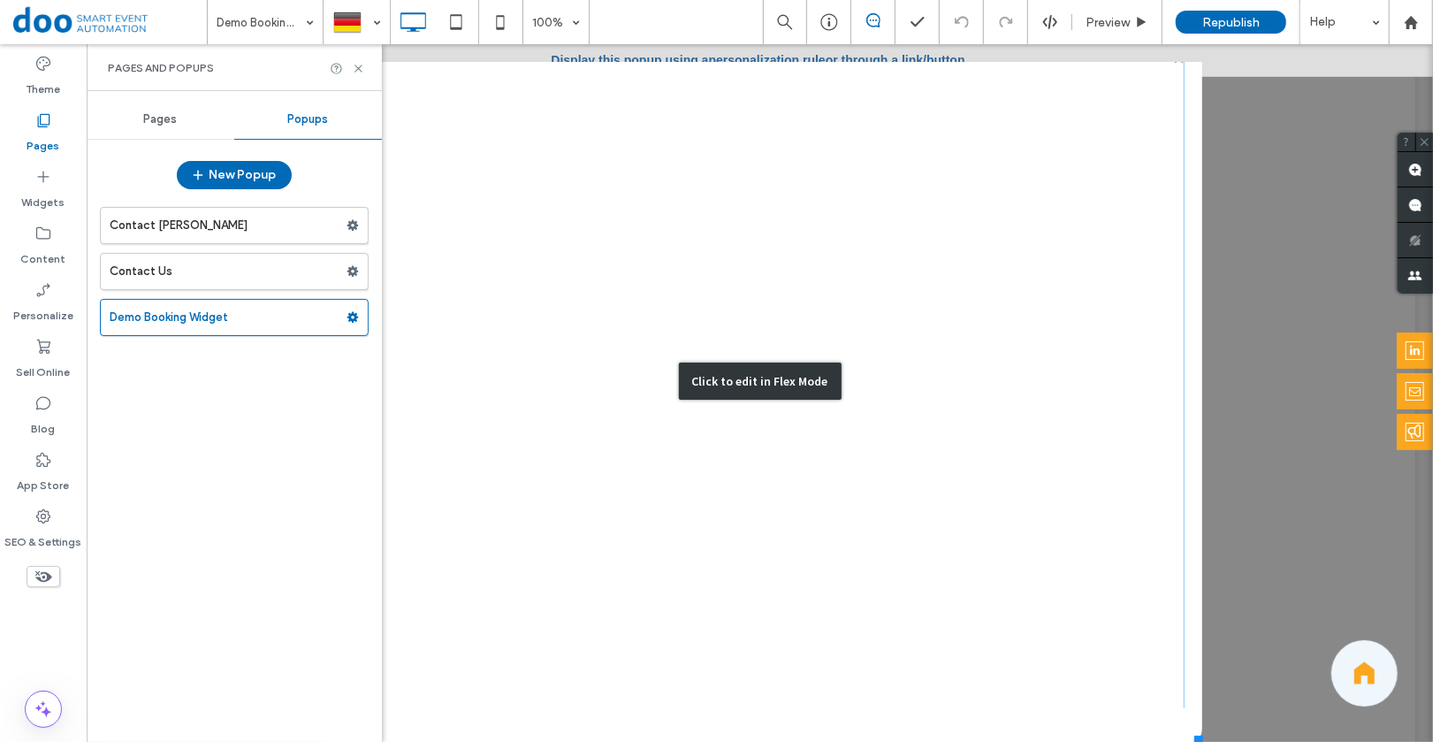
scroll to position [1232, 0]
click at [161, 229] on label "Contact [PERSON_NAME]" at bounding box center [228, 225] width 237 height 35
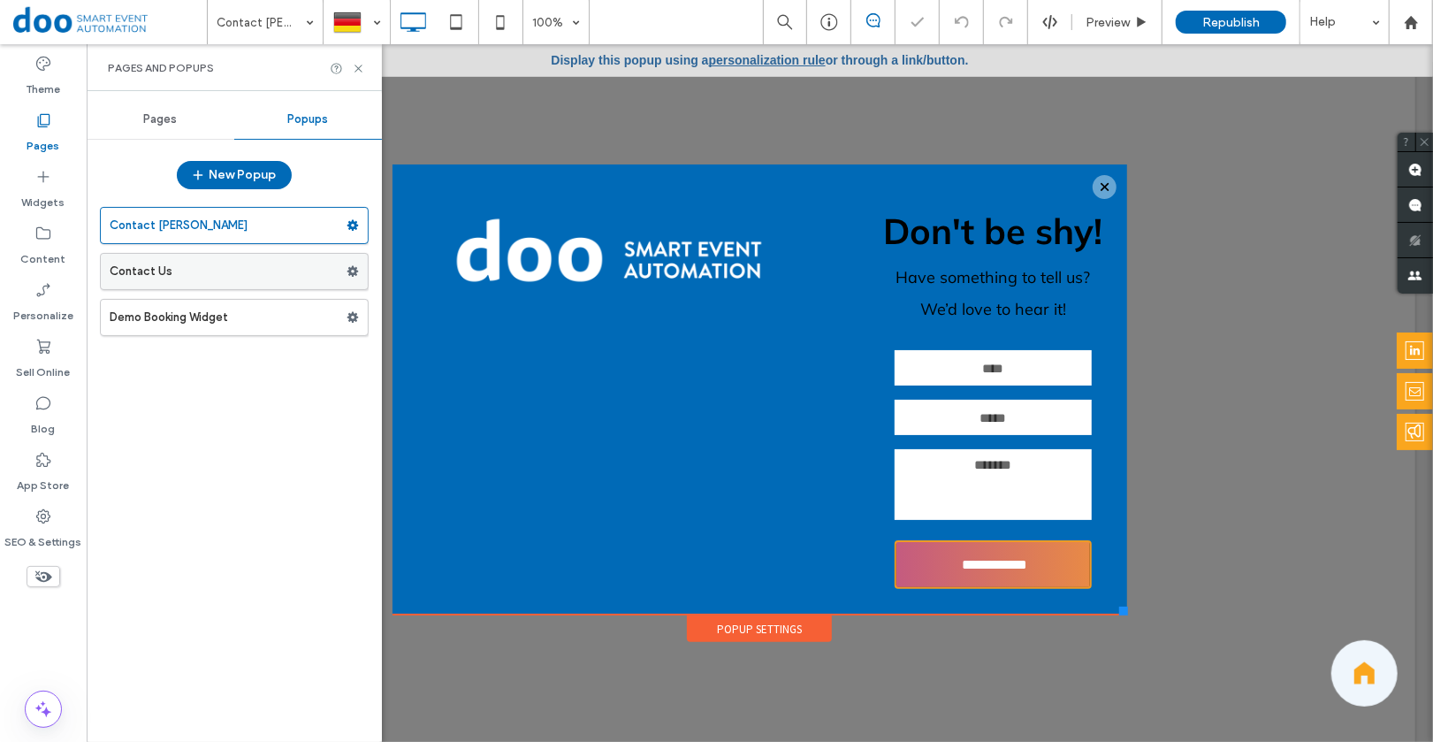
click at [150, 277] on label "Contact Us" at bounding box center [228, 271] width 237 height 35
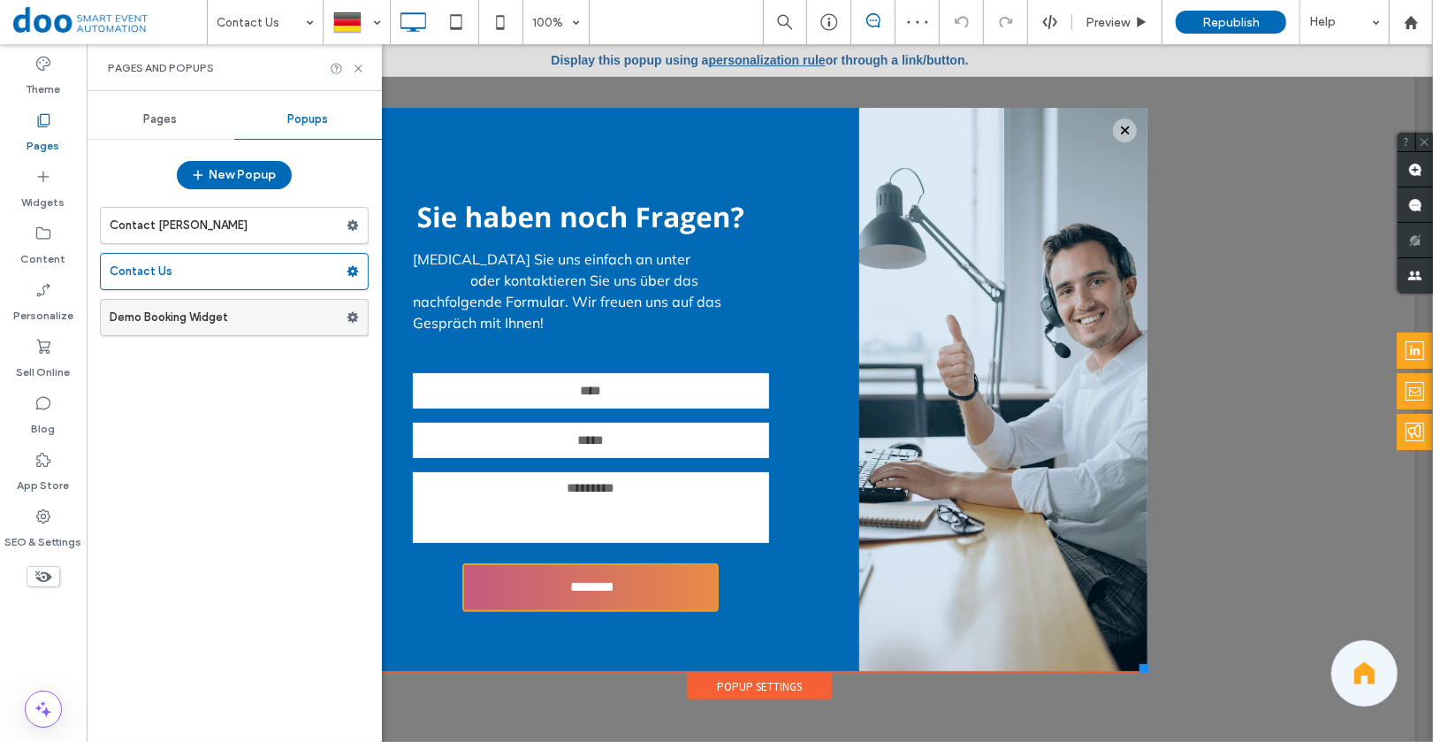
click at [143, 322] on label "Demo Booking Widget" at bounding box center [228, 317] width 237 height 35
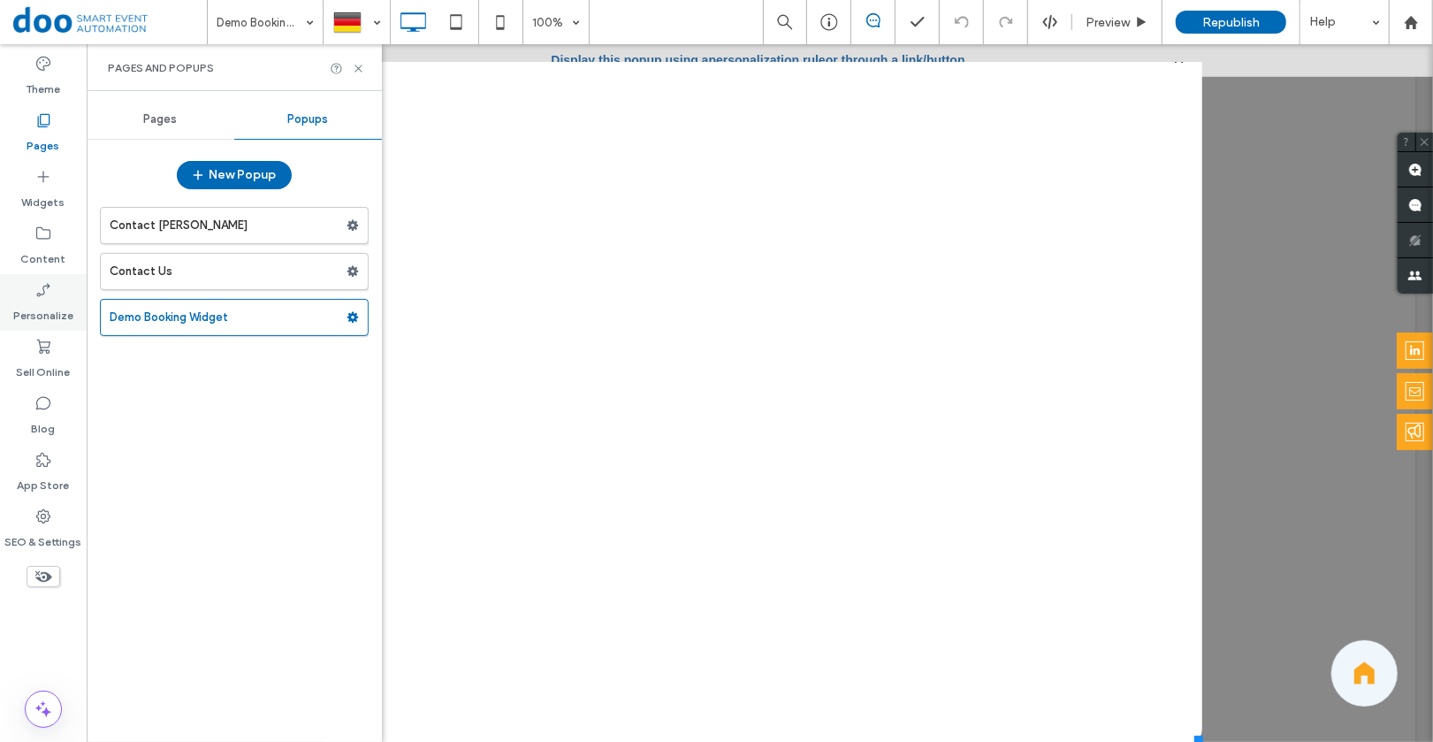
click at [47, 297] on icon at bounding box center [43, 290] width 18 height 18
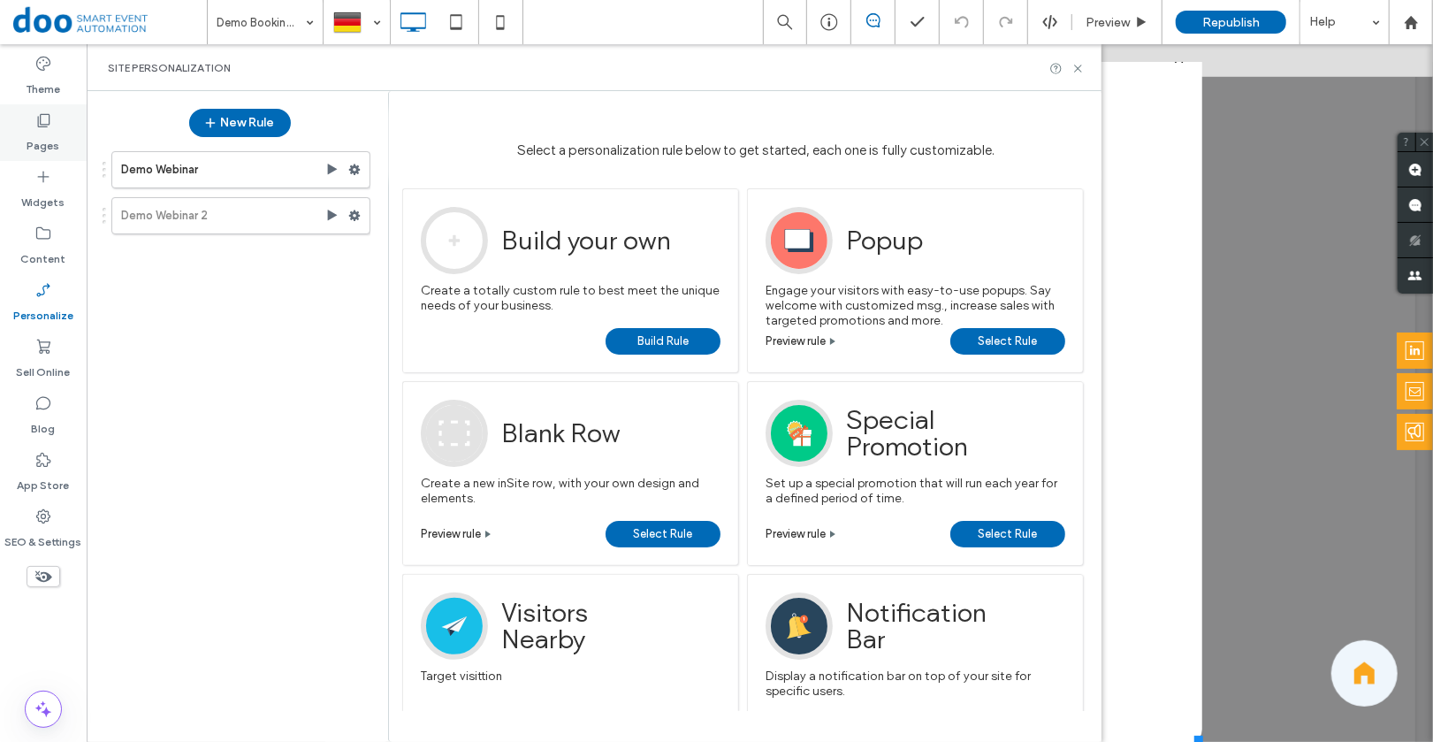
click at [41, 144] on label "Pages" at bounding box center [43, 141] width 33 height 25
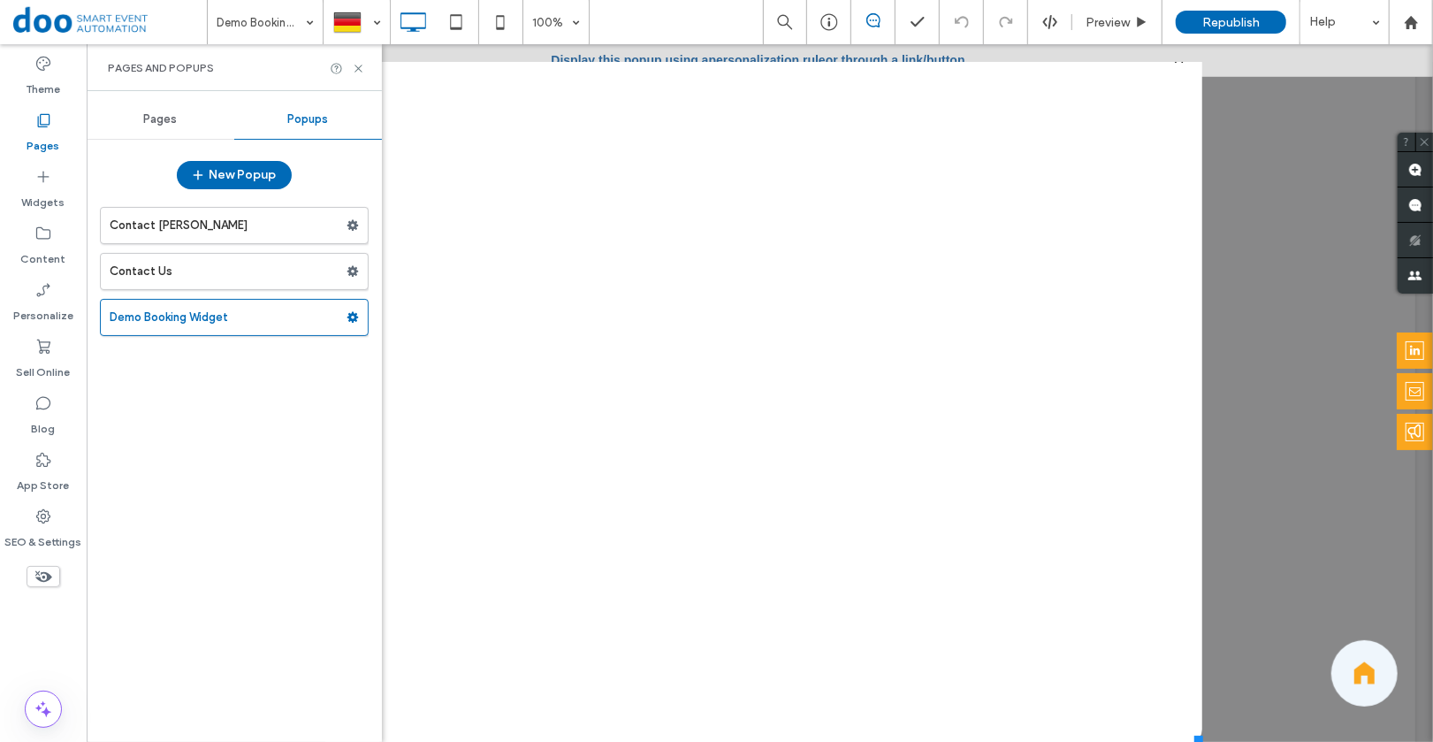
click at [138, 120] on div "Pages" at bounding box center [161, 119] width 148 height 39
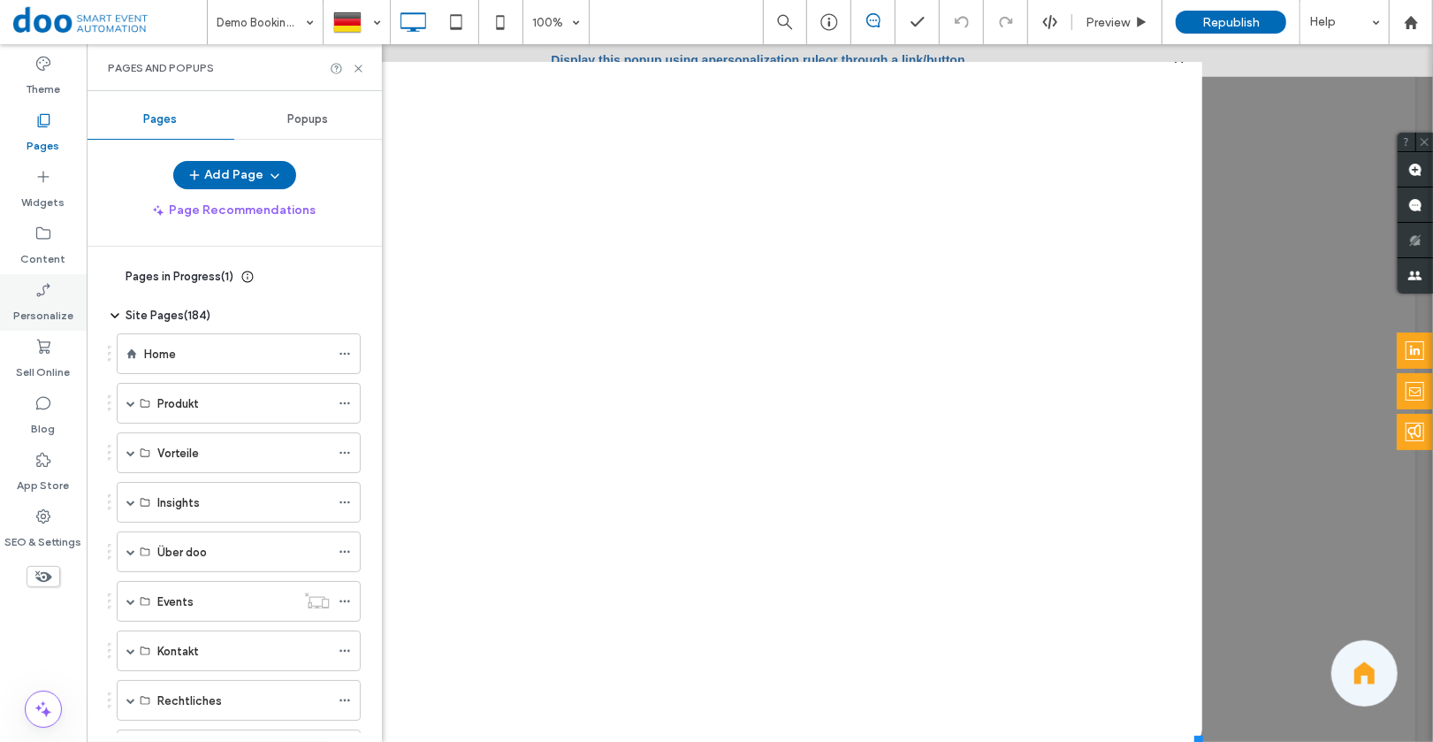
click at [36, 294] on icon at bounding box center [43, 290] width 18 height 18
